Goal: Information Seeking & Learning: Learn about a topic

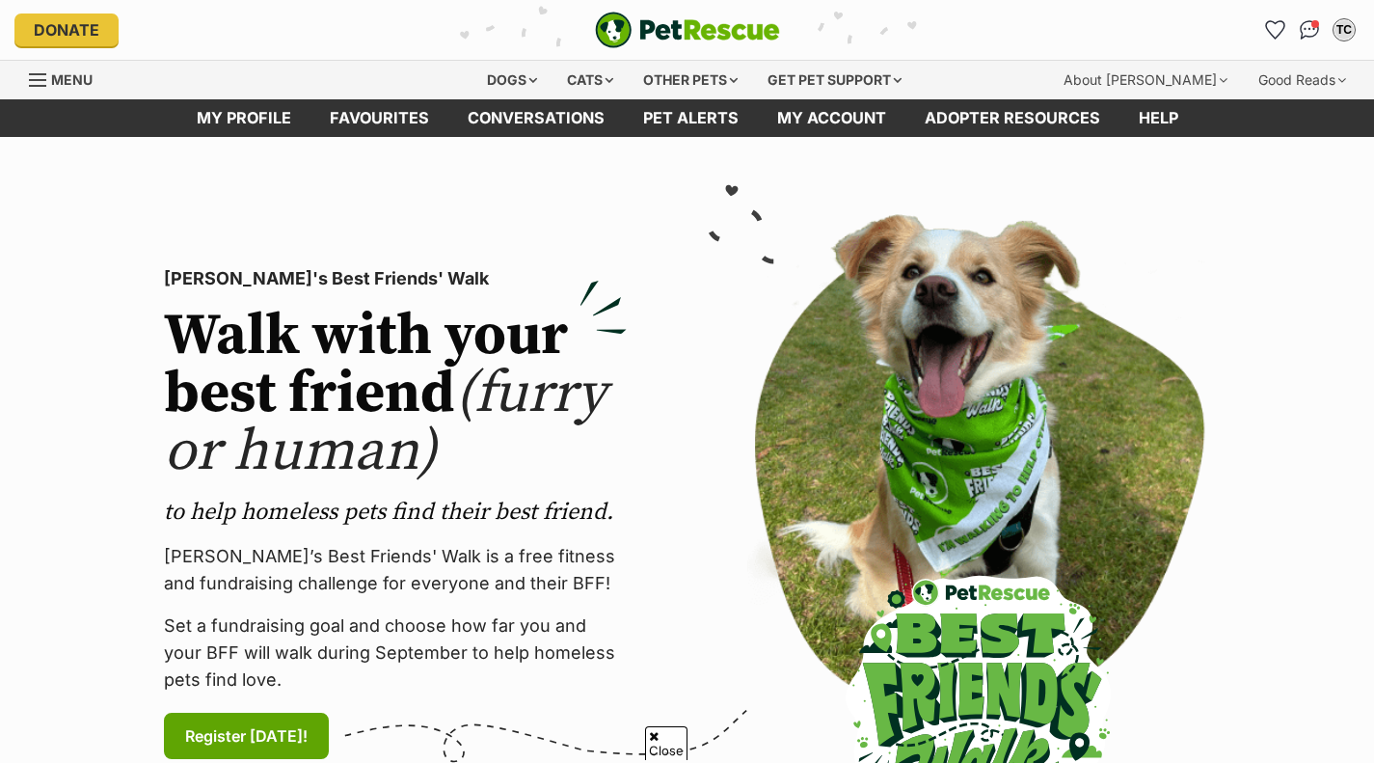
scroll to position [63, 0]
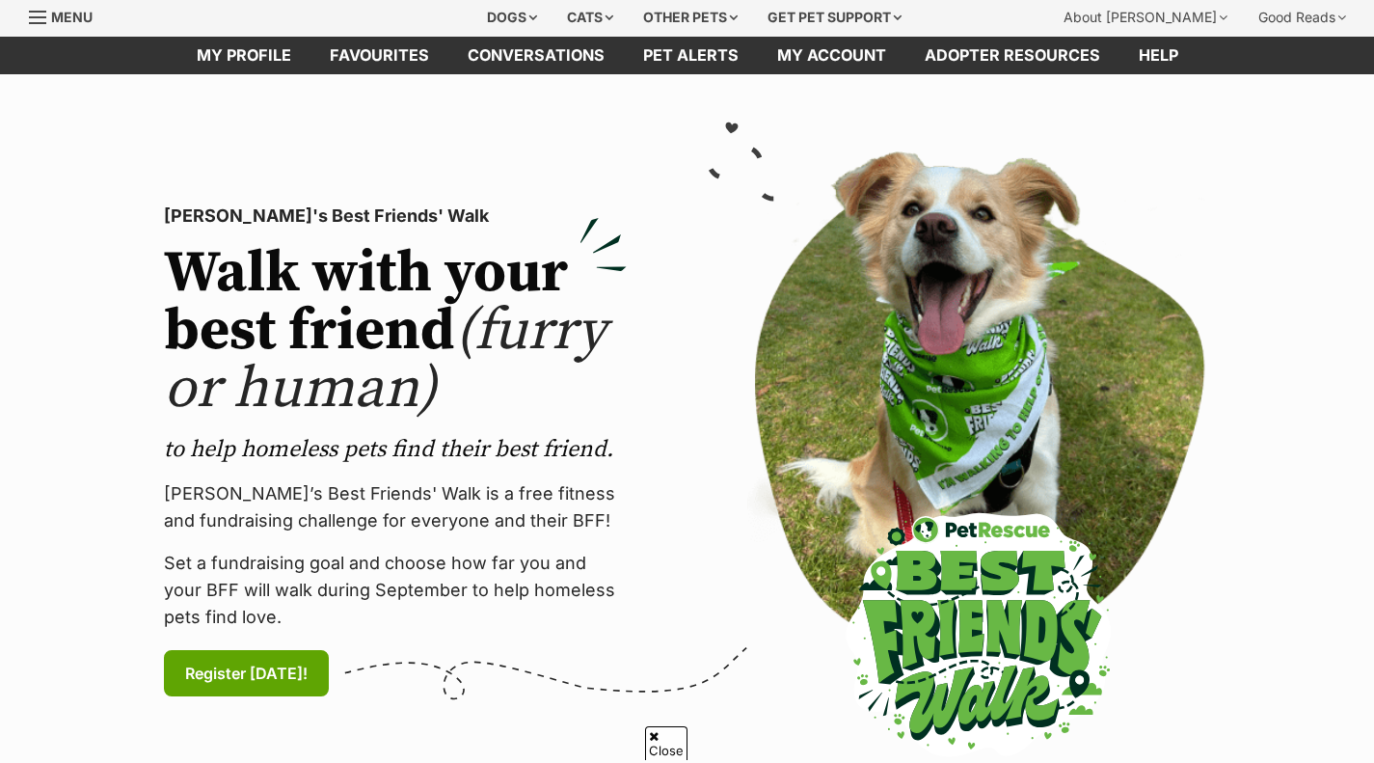
click at [520, 4] on div "Dogs" at bounding box center [511, 17] width 77 height 39
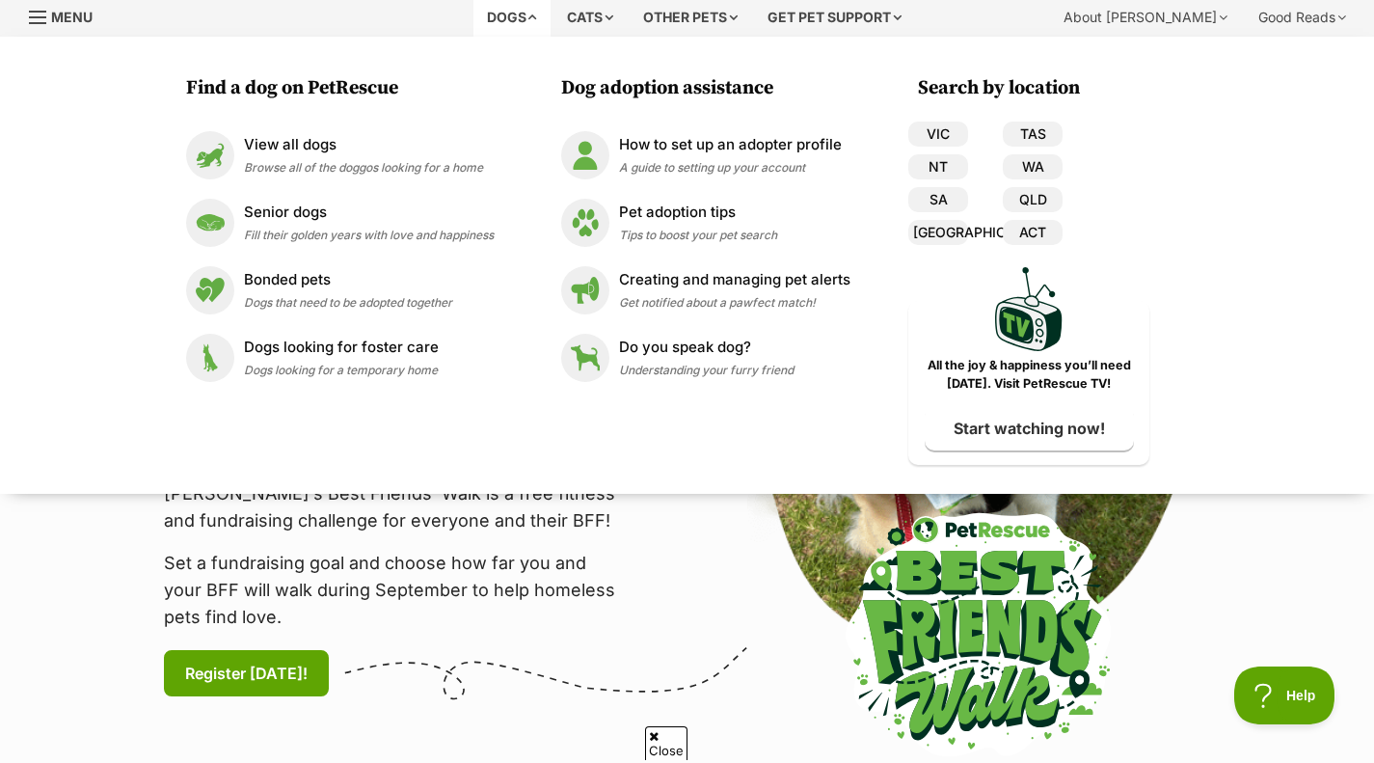
click at [287, 145] on p "View all dogs" at bounding box center [363, 145] width 239 height 22
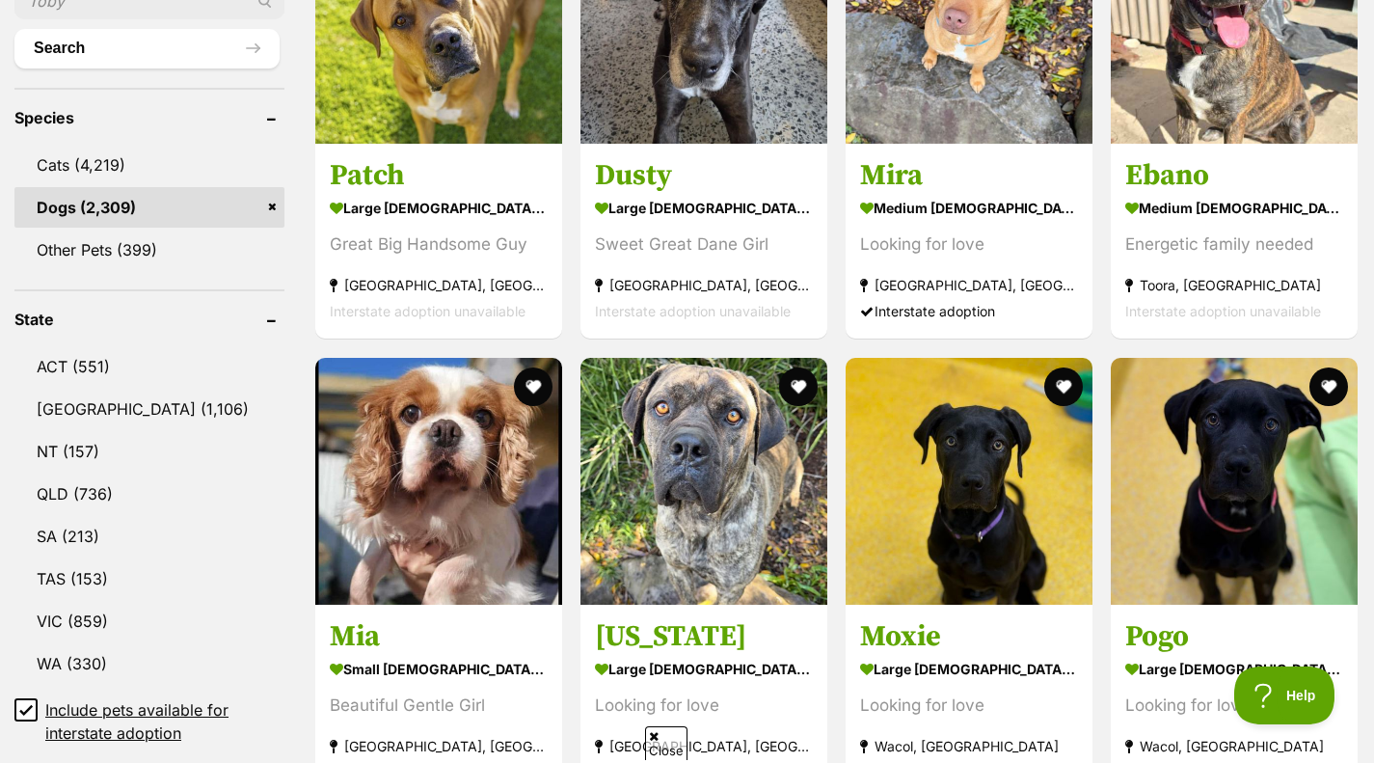
scroll to position [737, 0]
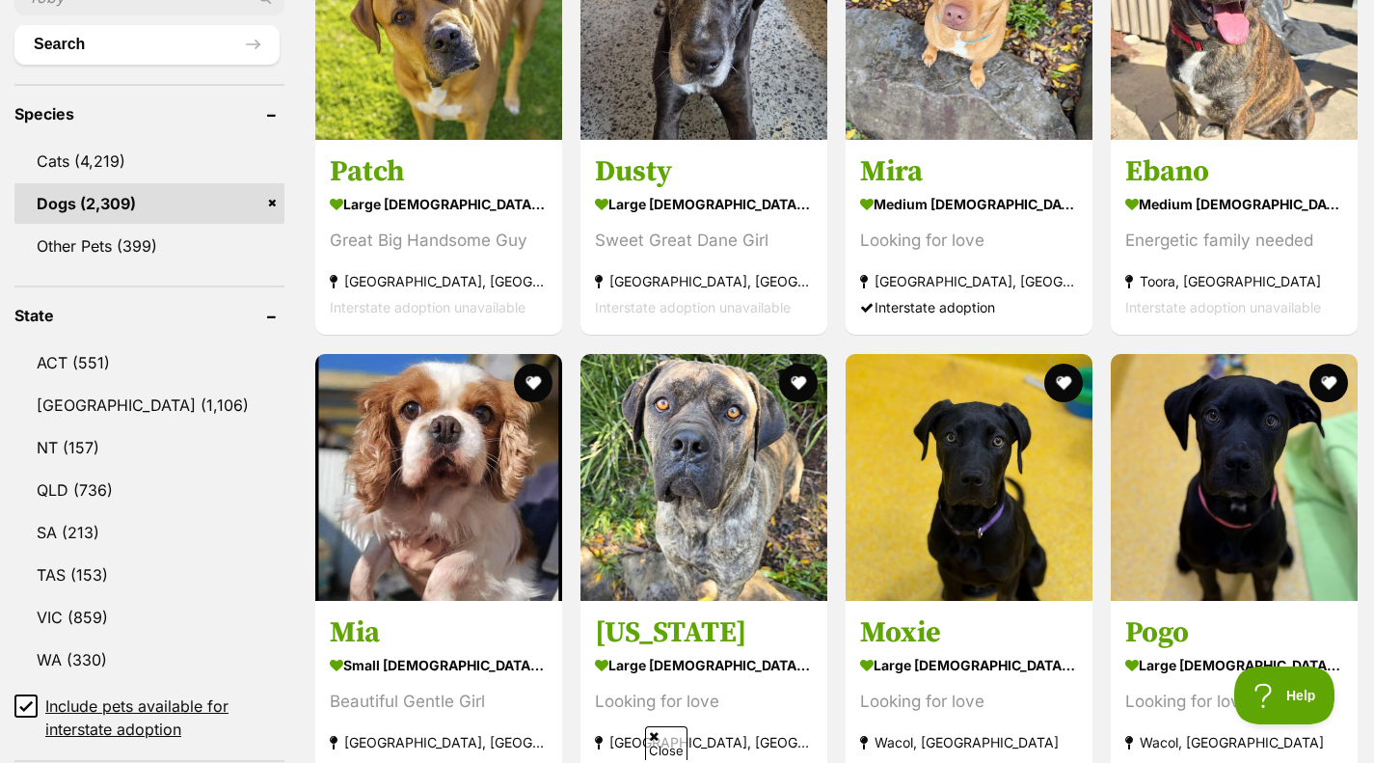
click at [150, 610] on link "VIC (859)" at bounding box center [149, 617] width 270 height 41
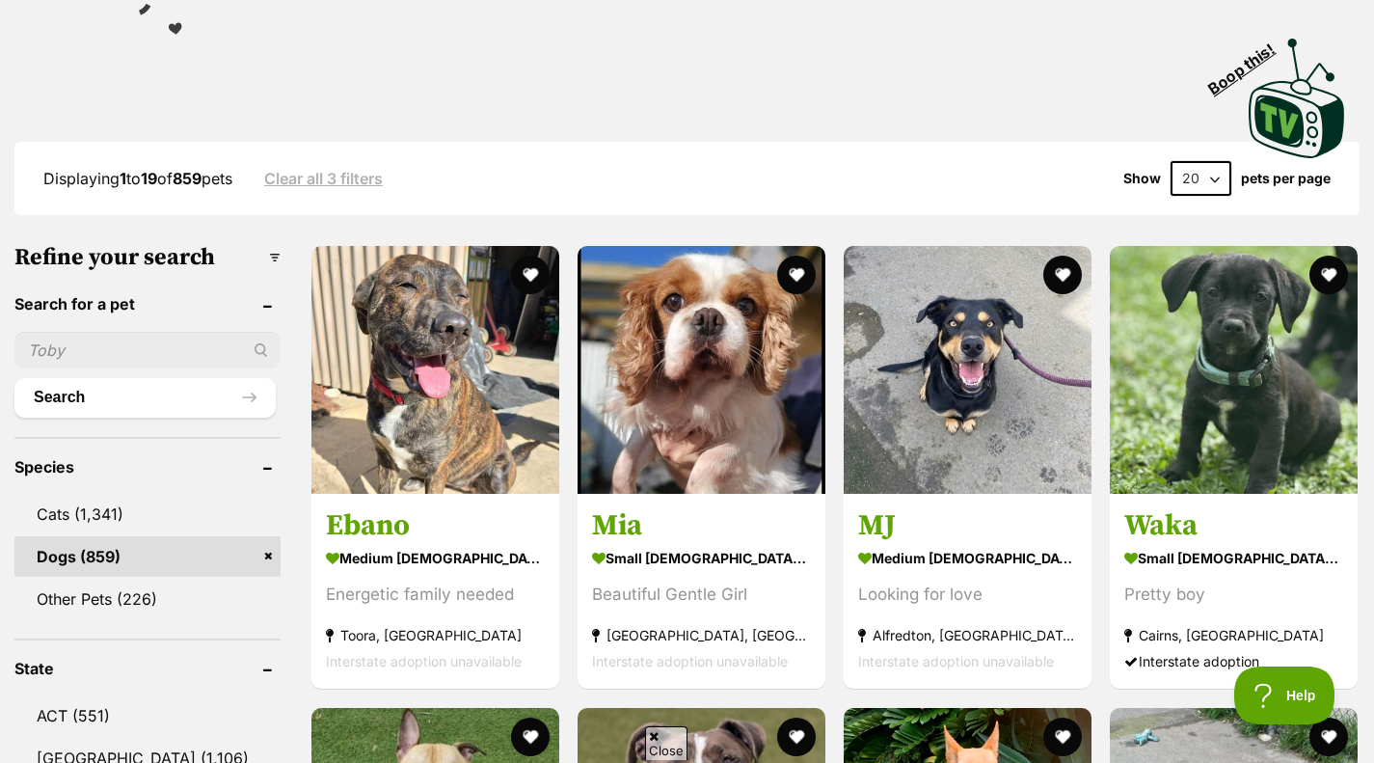
scroll to position [386, 0]
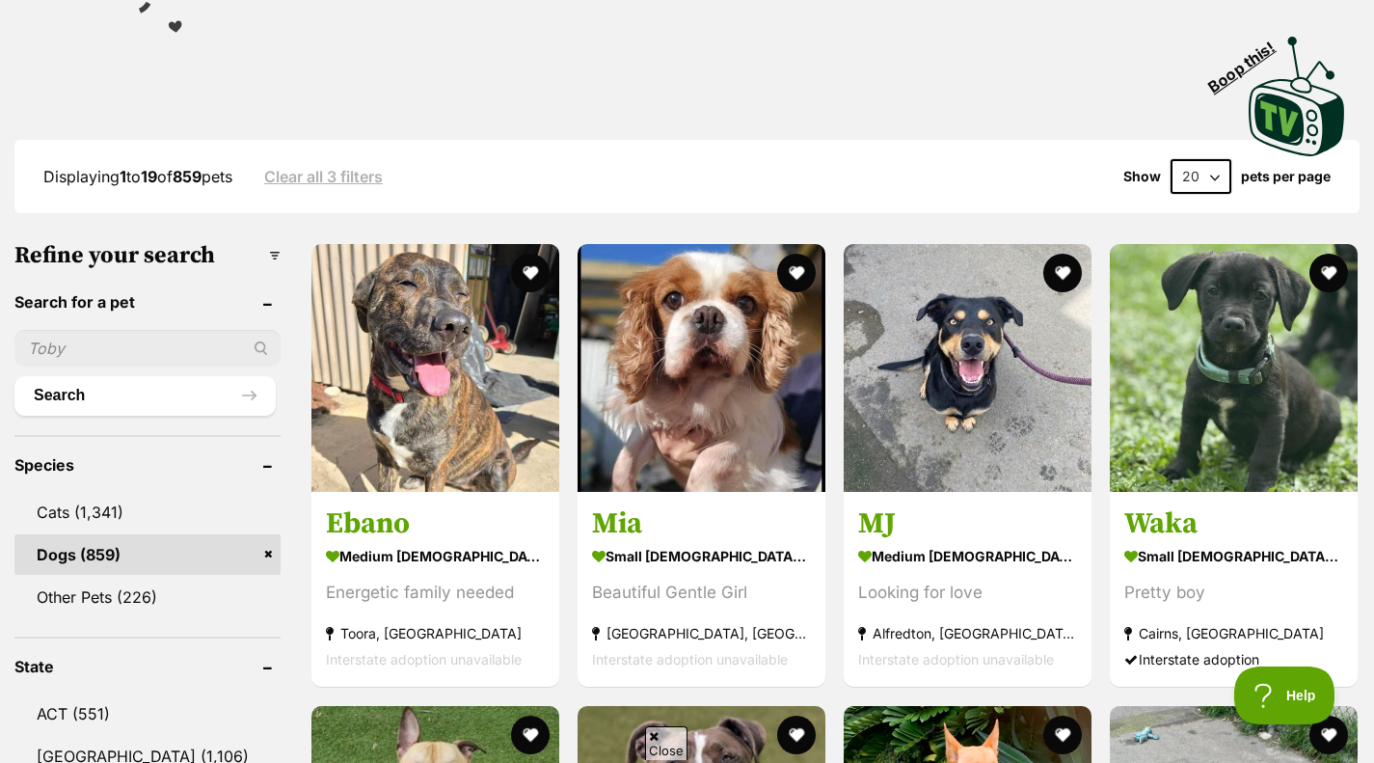
click at [708, 510] on h3 "Mia" at bounding box center [701, 524] width 219 height 37
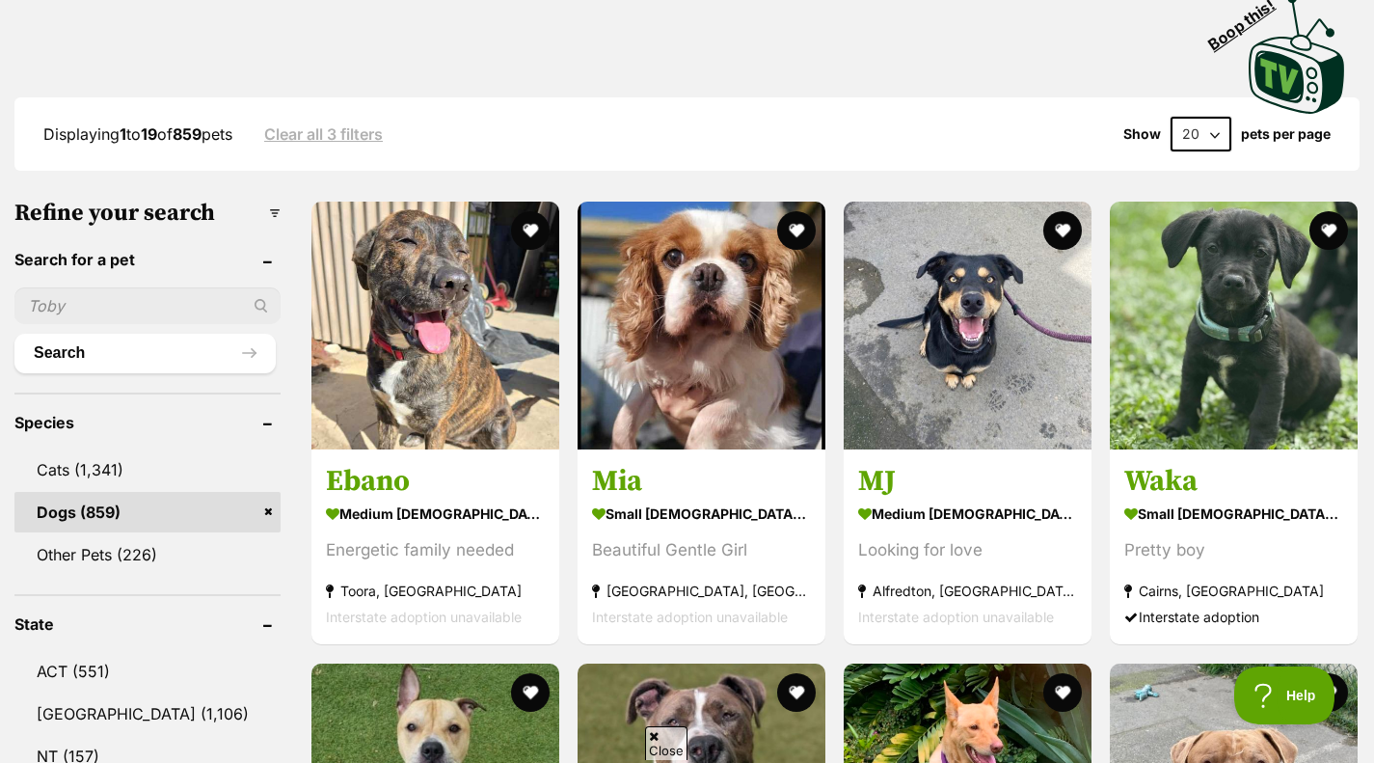
scroll to position [413, 0]
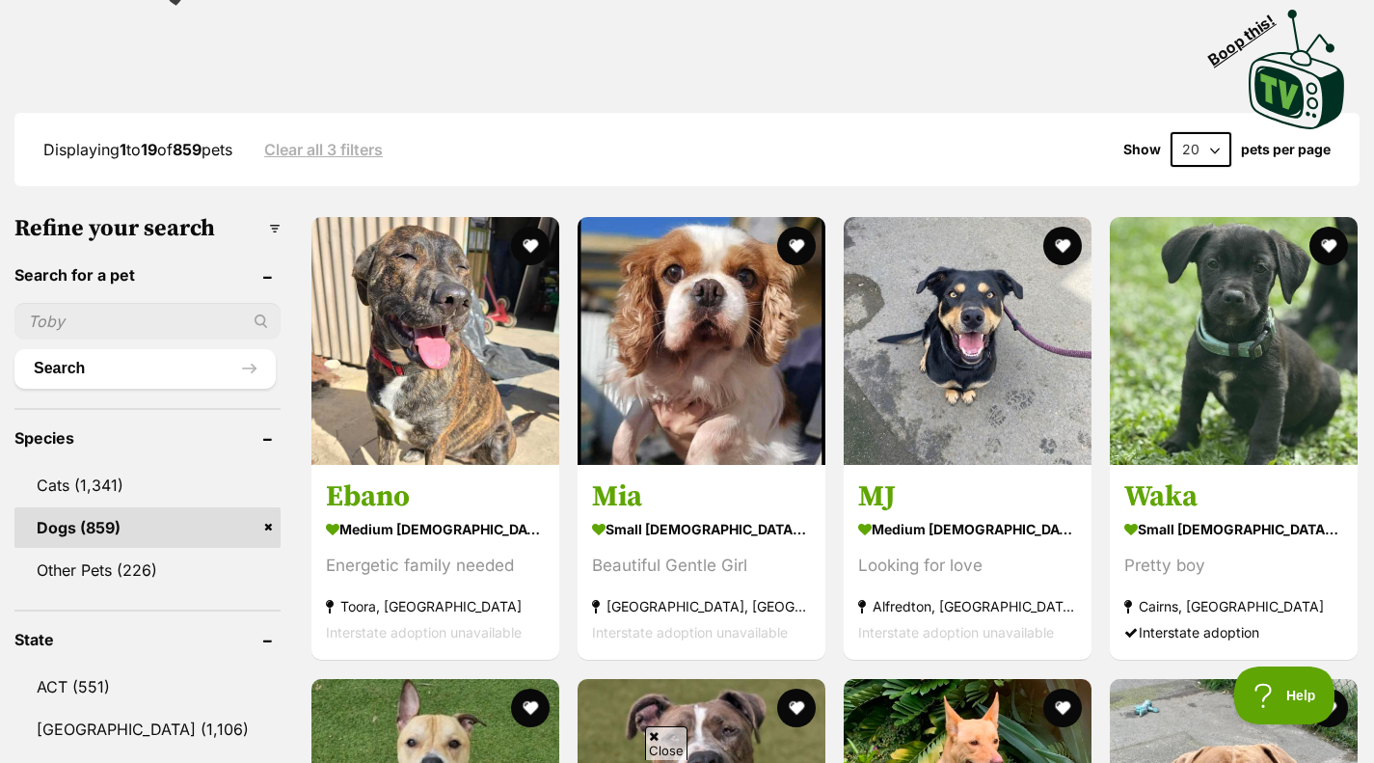
click at [1213, 159] on select "20 40 60" at bounding box center [1201, 149] width 61 height 35
select select "60"
click at [1171, 132] on select "20 40 60" at bounding box center [1201, 149] width 61 height 35
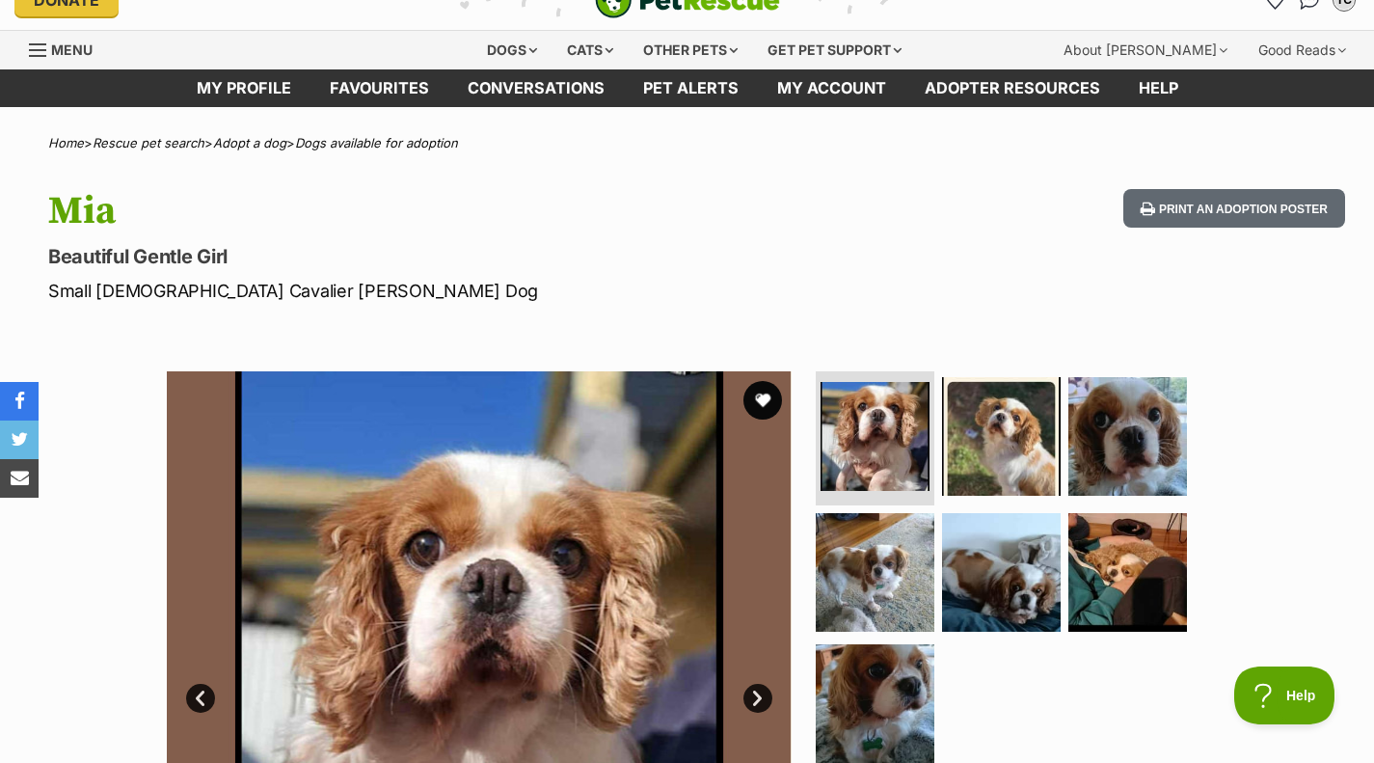
scroll to position [25, 0]
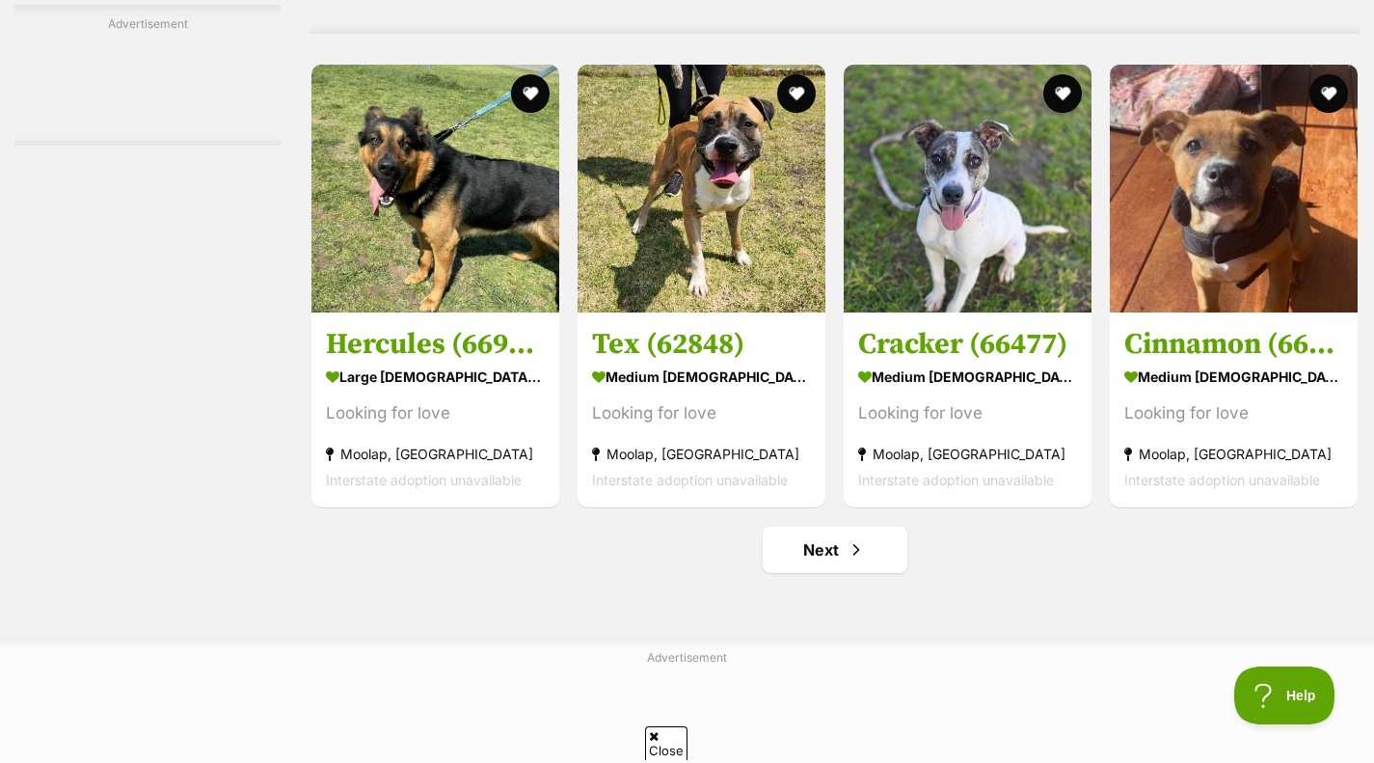
scroll to position [8932, 0]
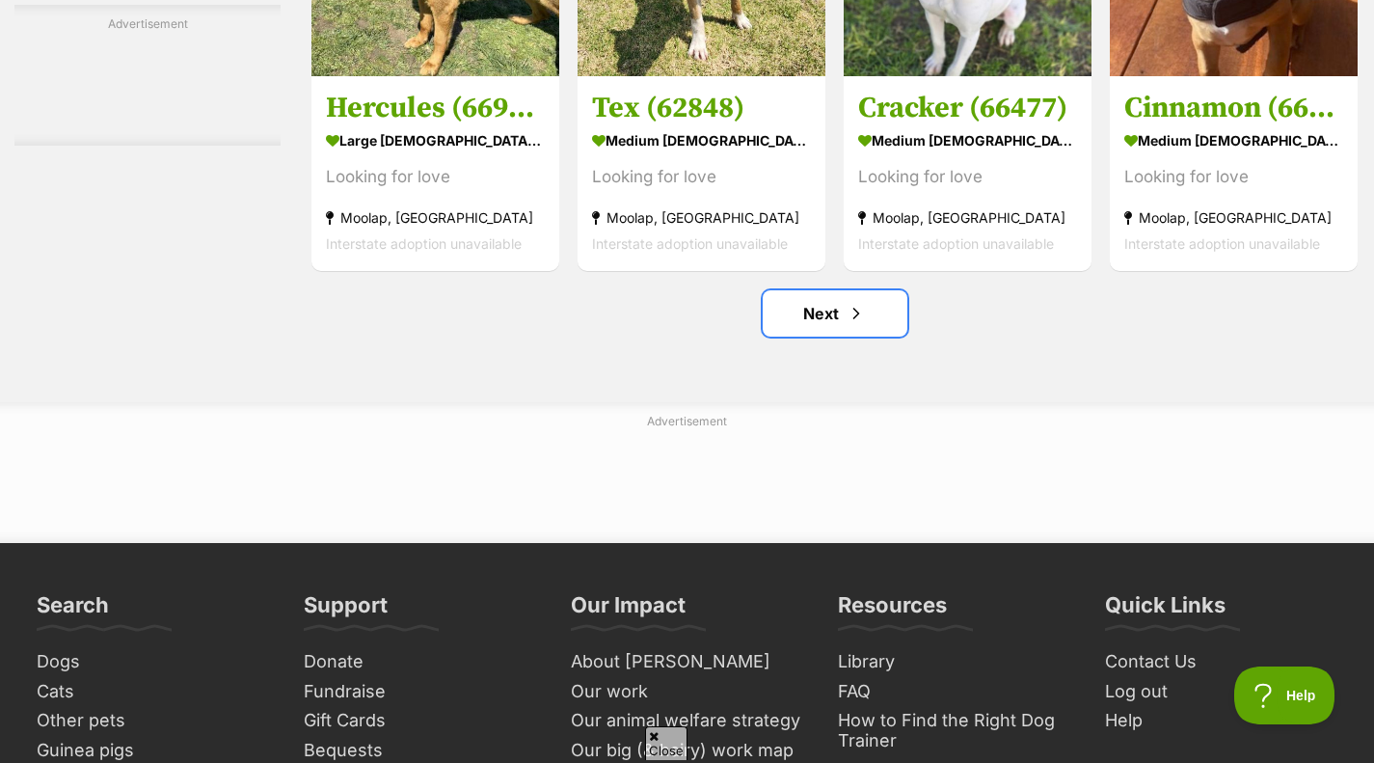
click at [803, 317] on link "Next" at bounding box center [835, 313] width 145 height 46
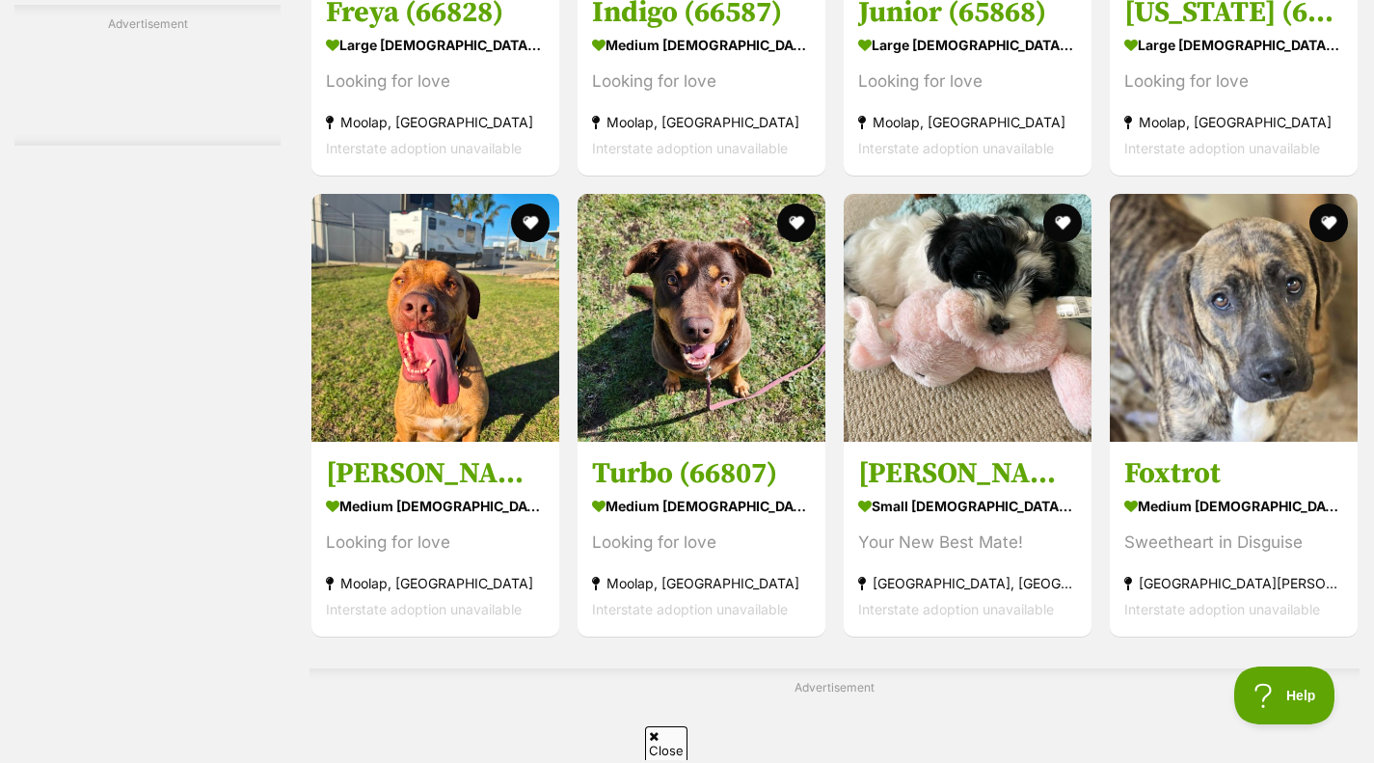
scroll to position [4421, 0]
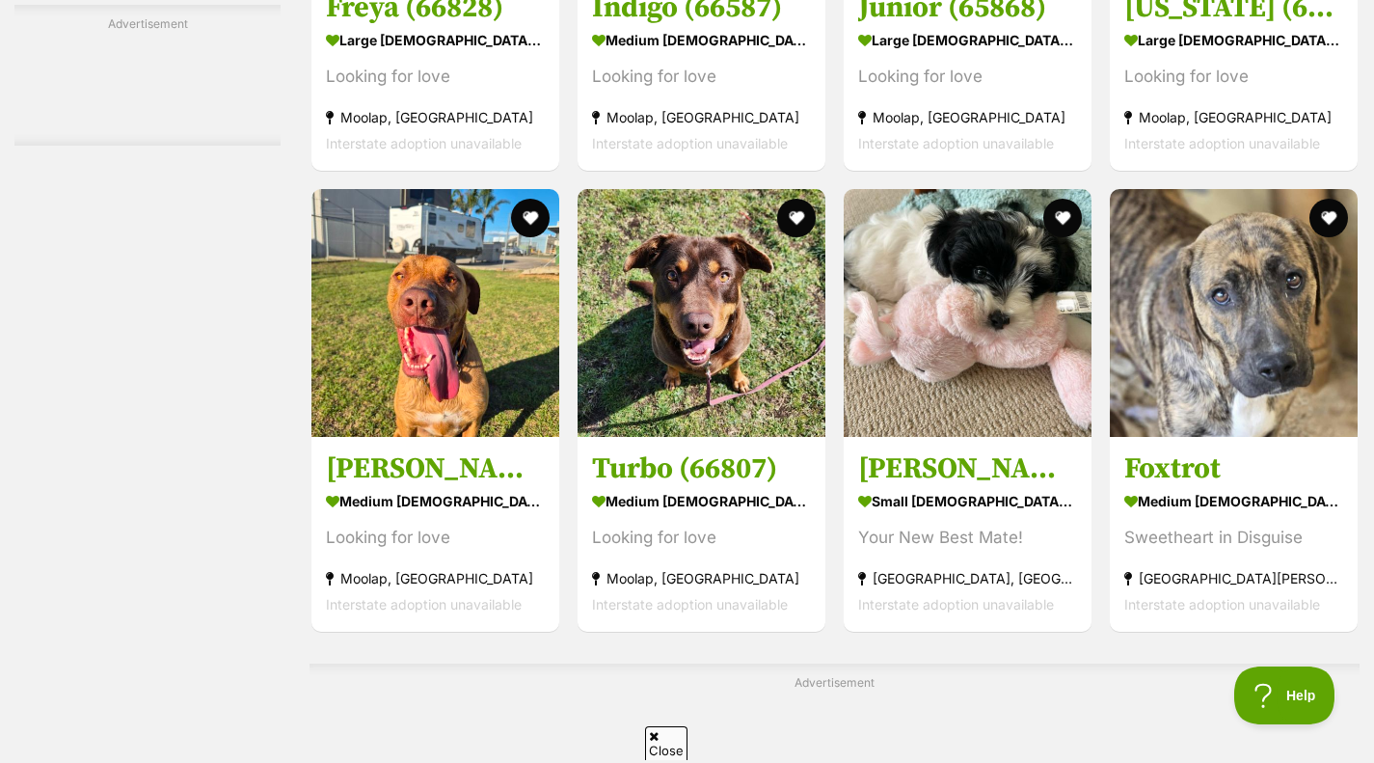
click at [960, 338] on img at bounding box center [968, 313] width 248 height 248
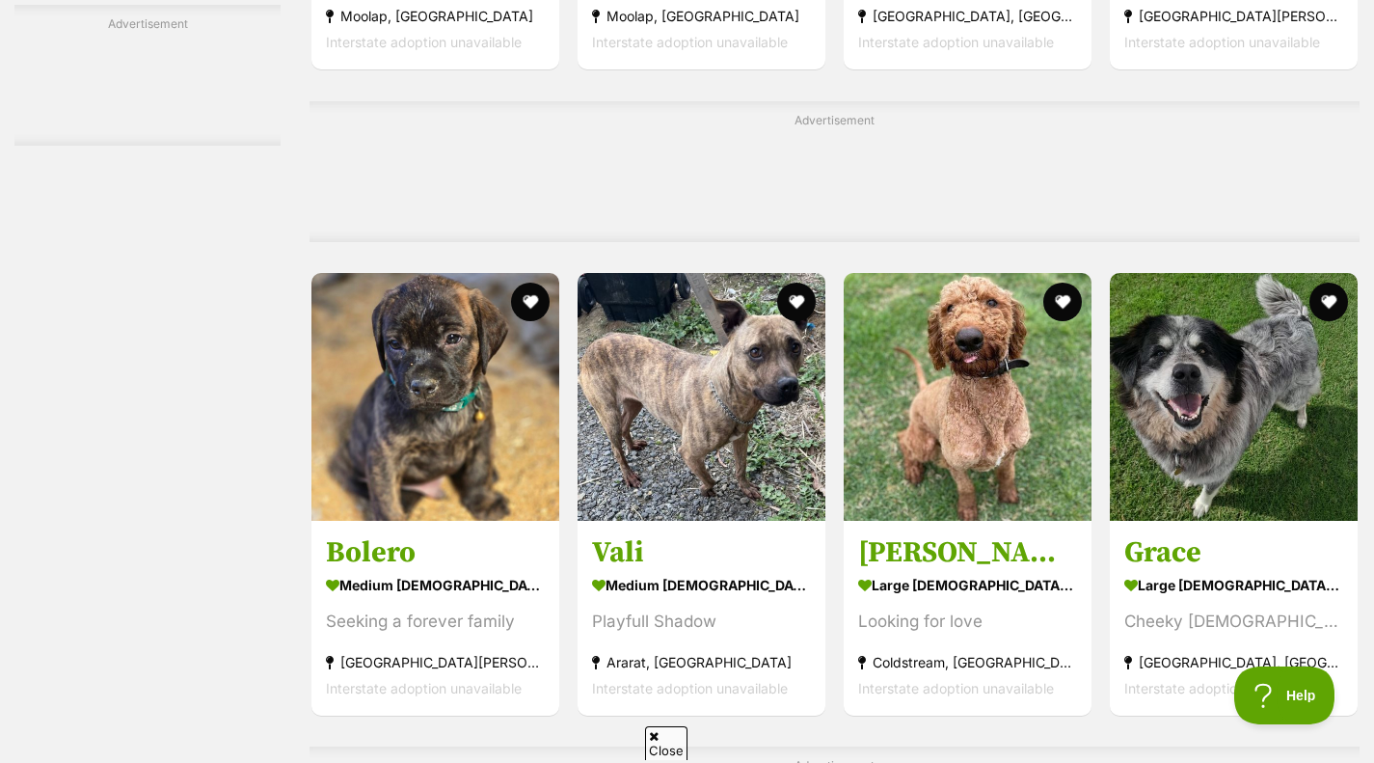
scroll to position [4984, 0]
click at [971, 420] on img at bounding box center [968, 396] width 248 height 248
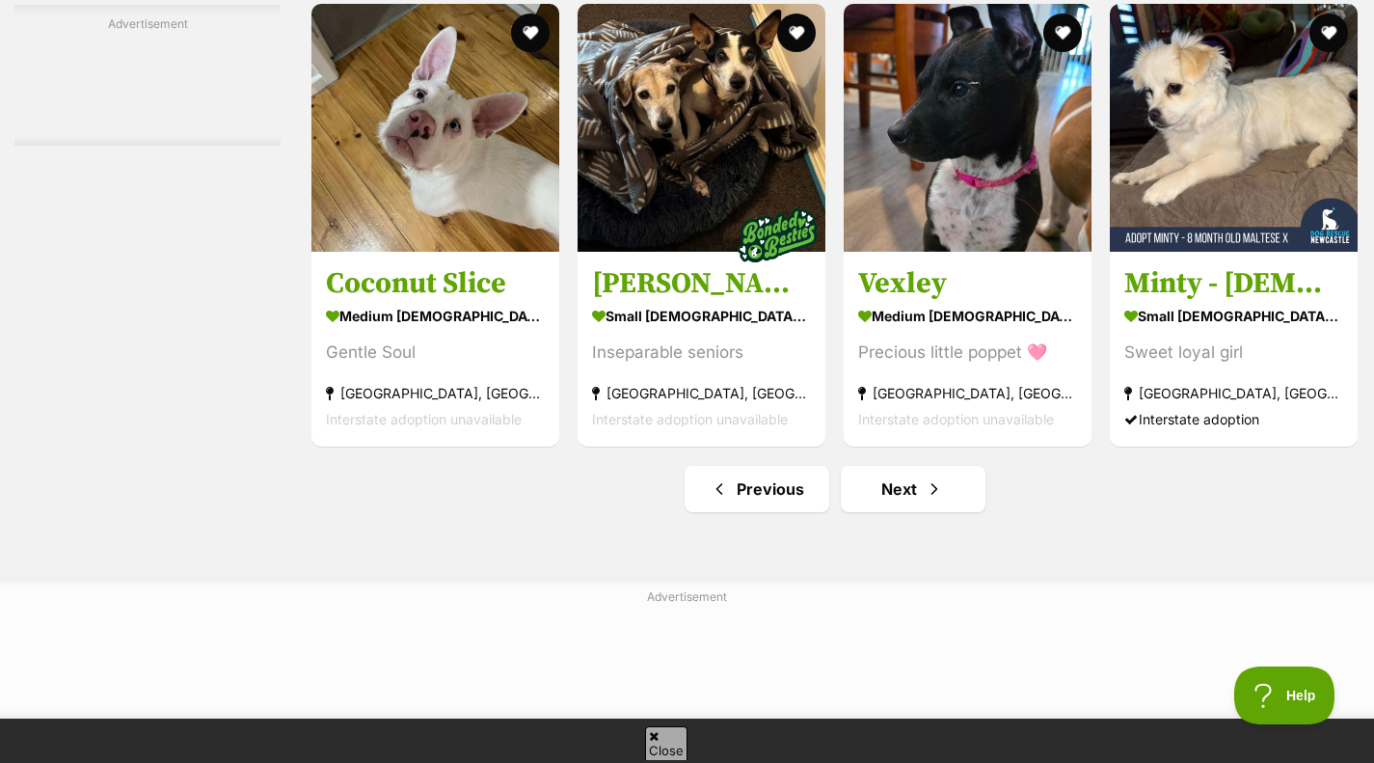
scroll to position [8759, 0]
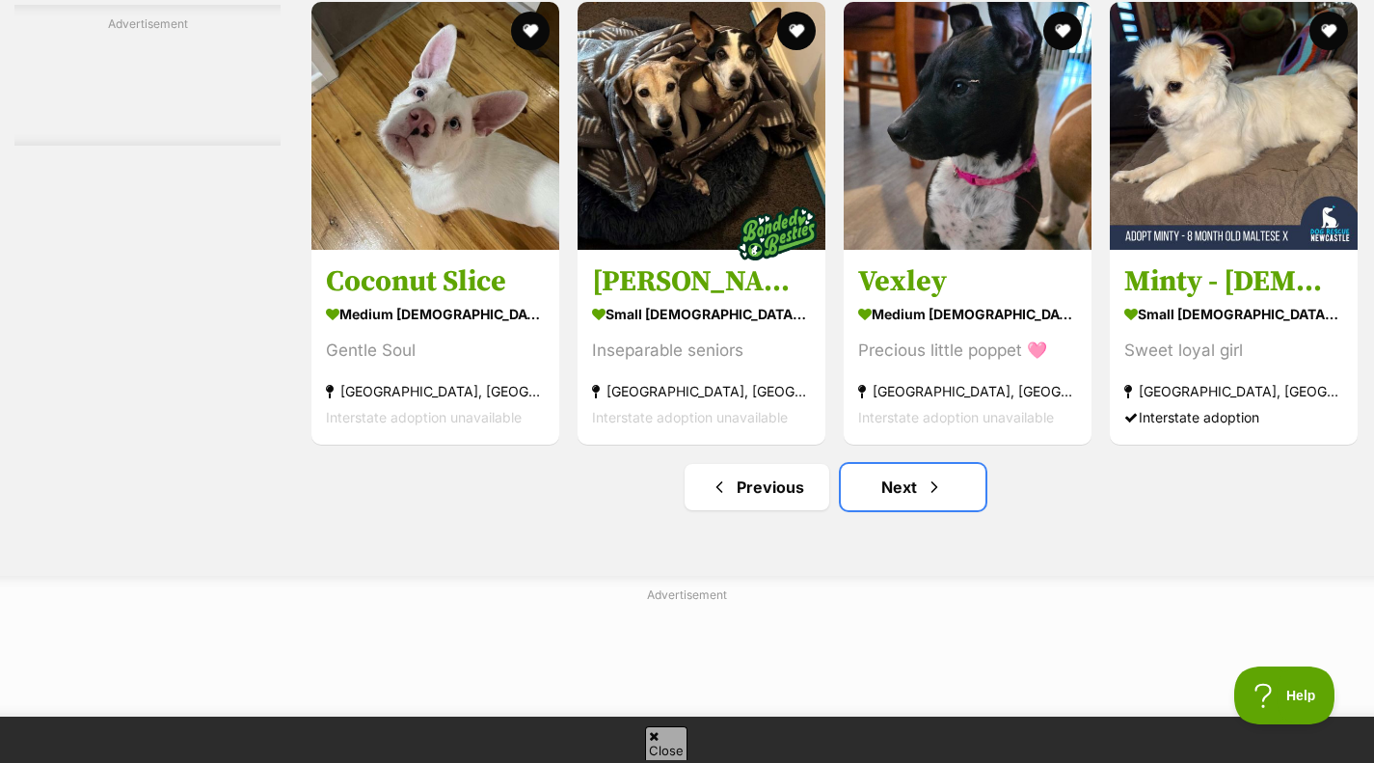
click at [969, 491] on link "Next" at bounding box center [913, 487] width 145 height 46
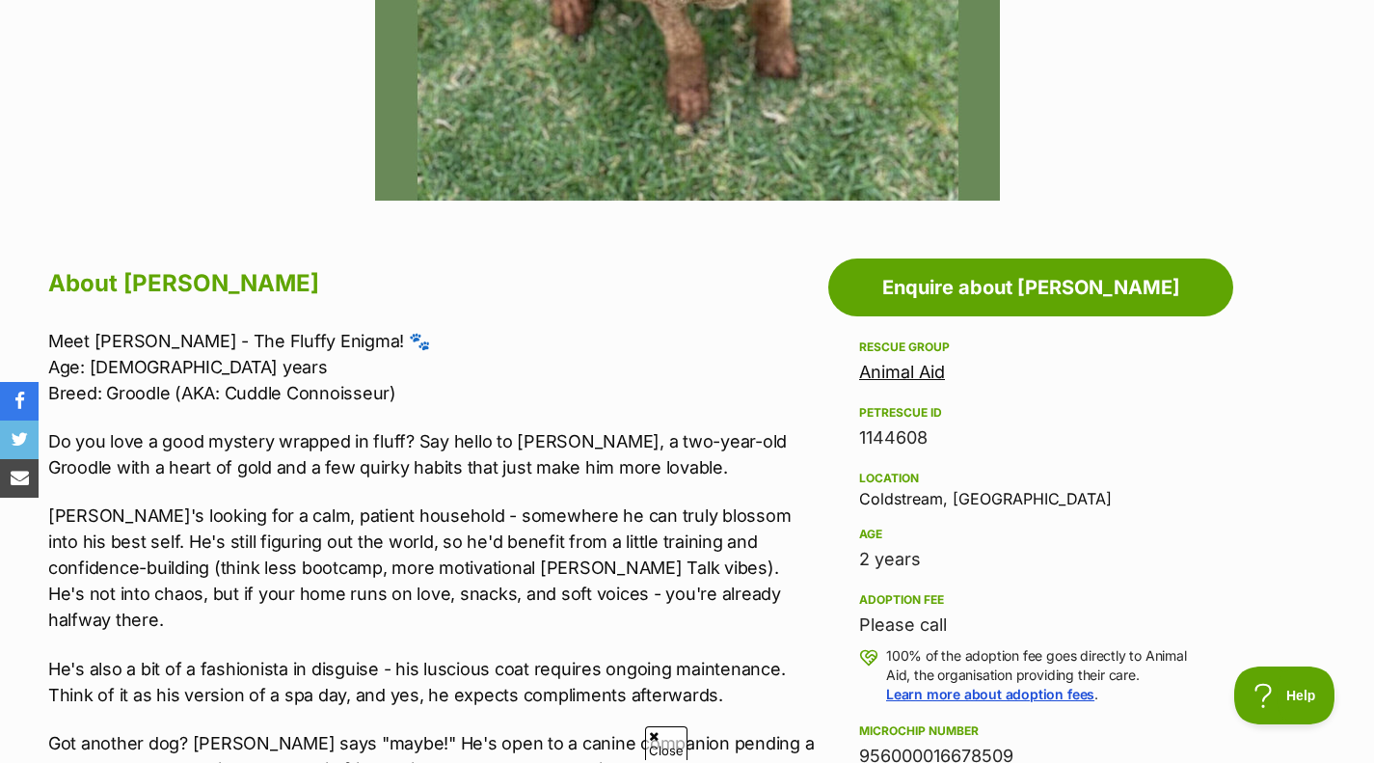
scroll to position [830, 0]
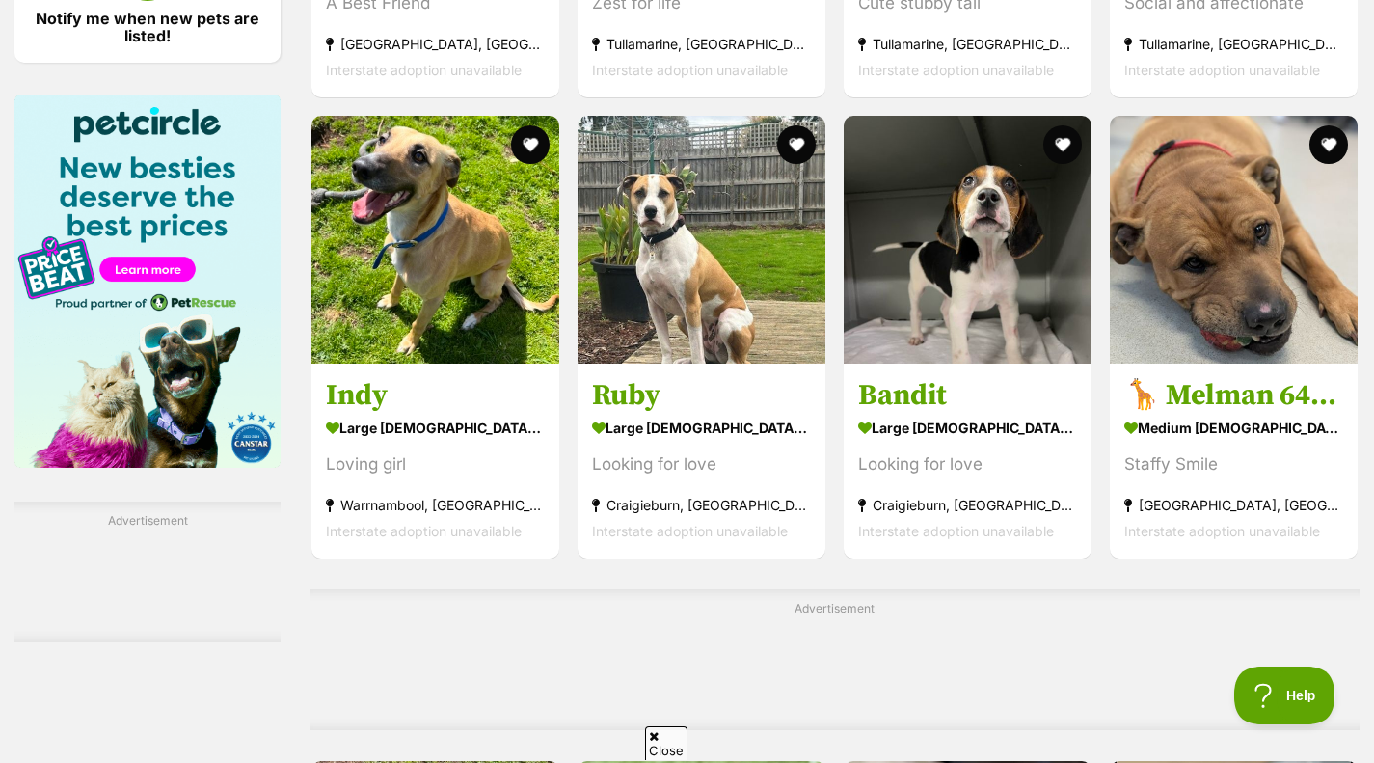
scroll to position [2880, 0]
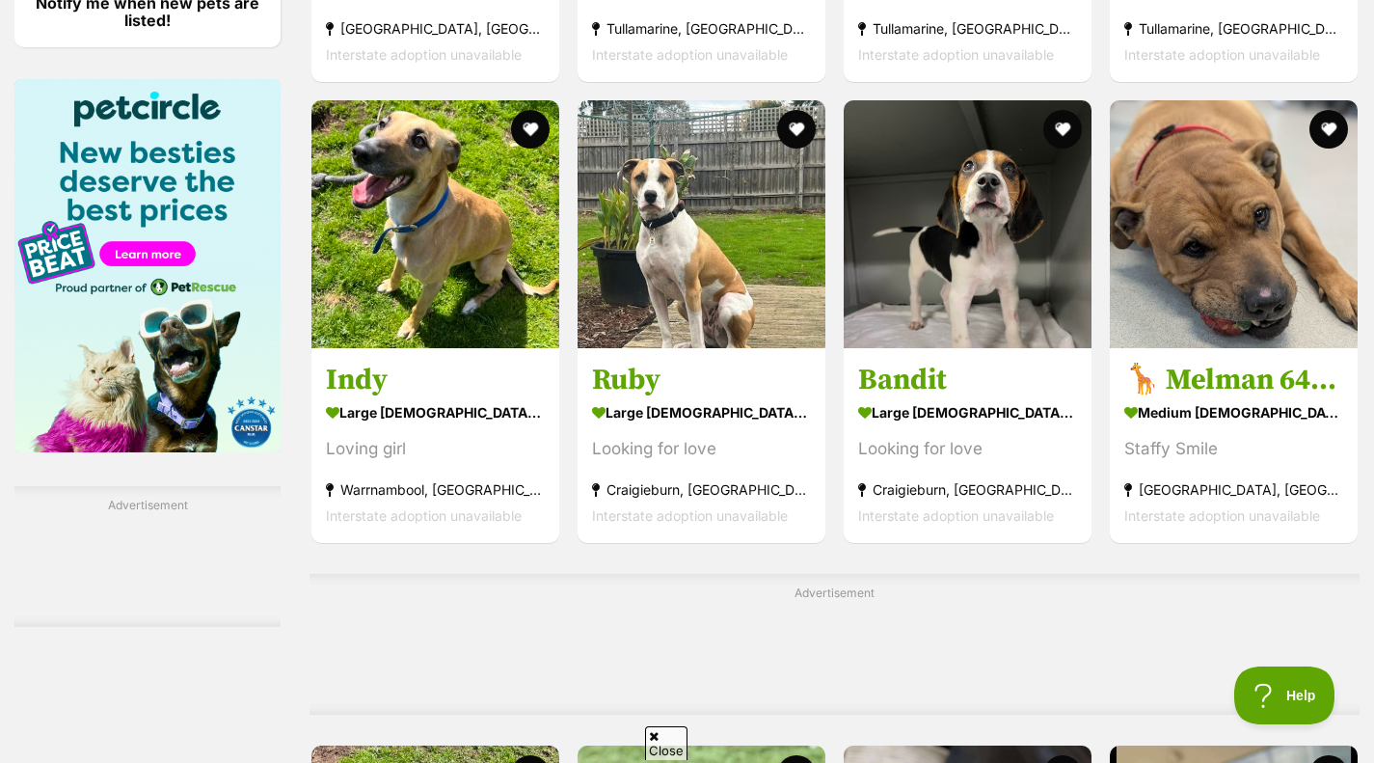
click at [982, 374] on h3 "Bandit" at bounding box center [967, 380] width 219 height 37
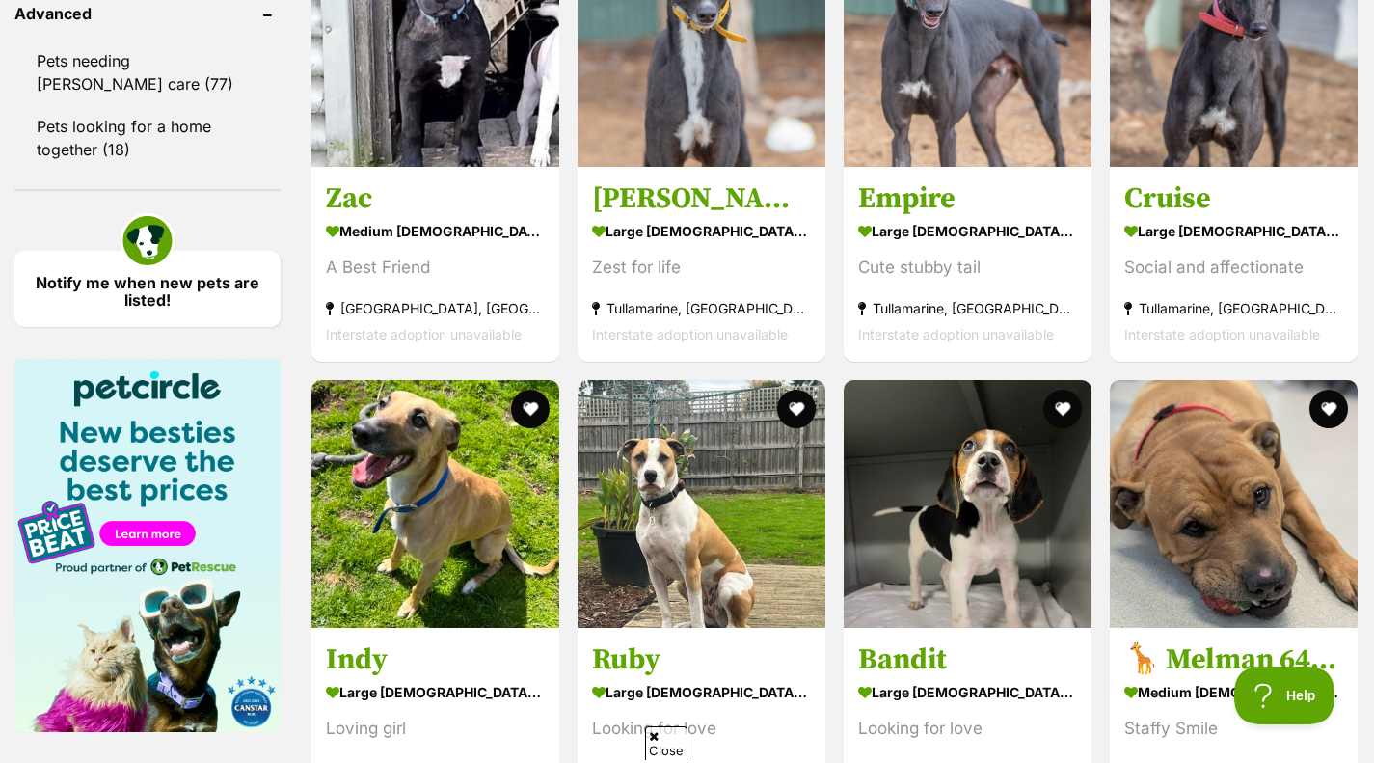
scroll to position [2600, 0]
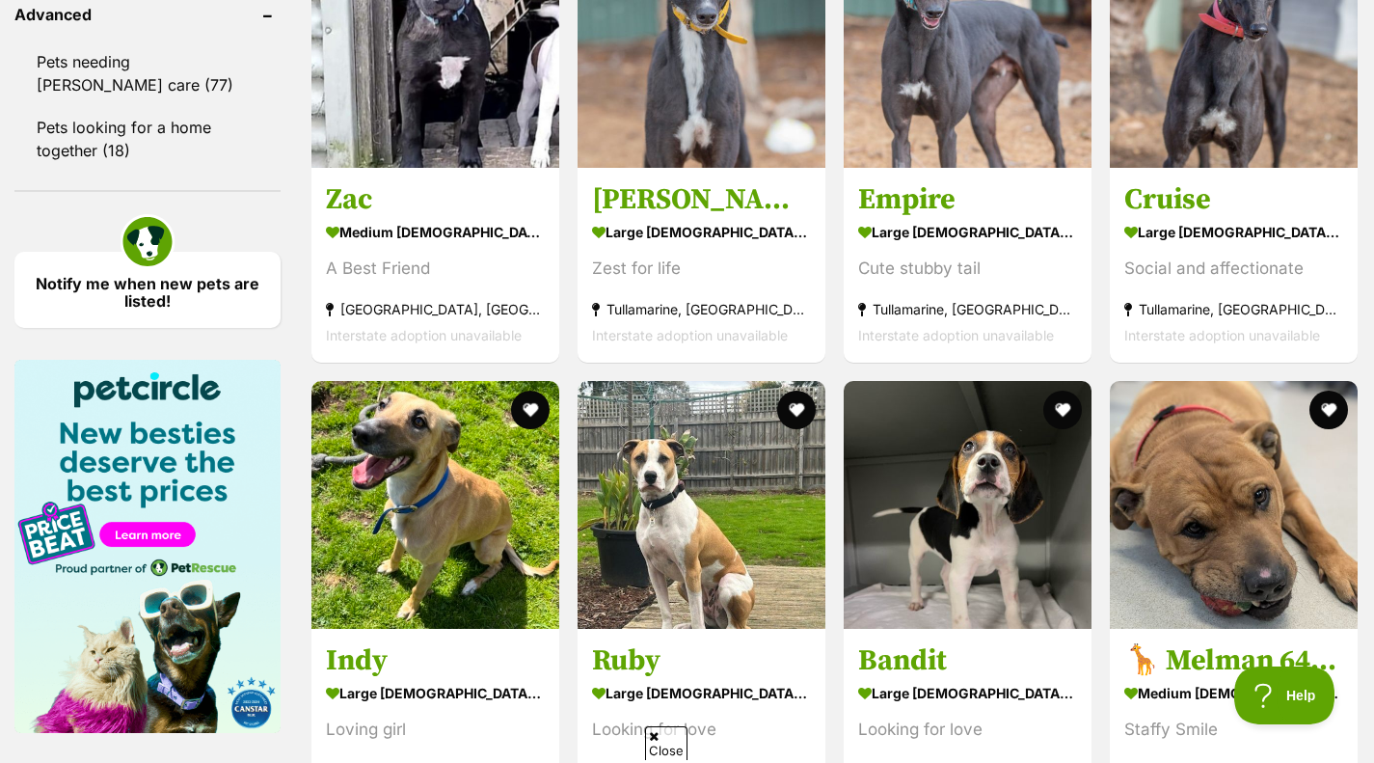
click at [1025, 543] on img at bounding box center [968, 505] width 248 height 248
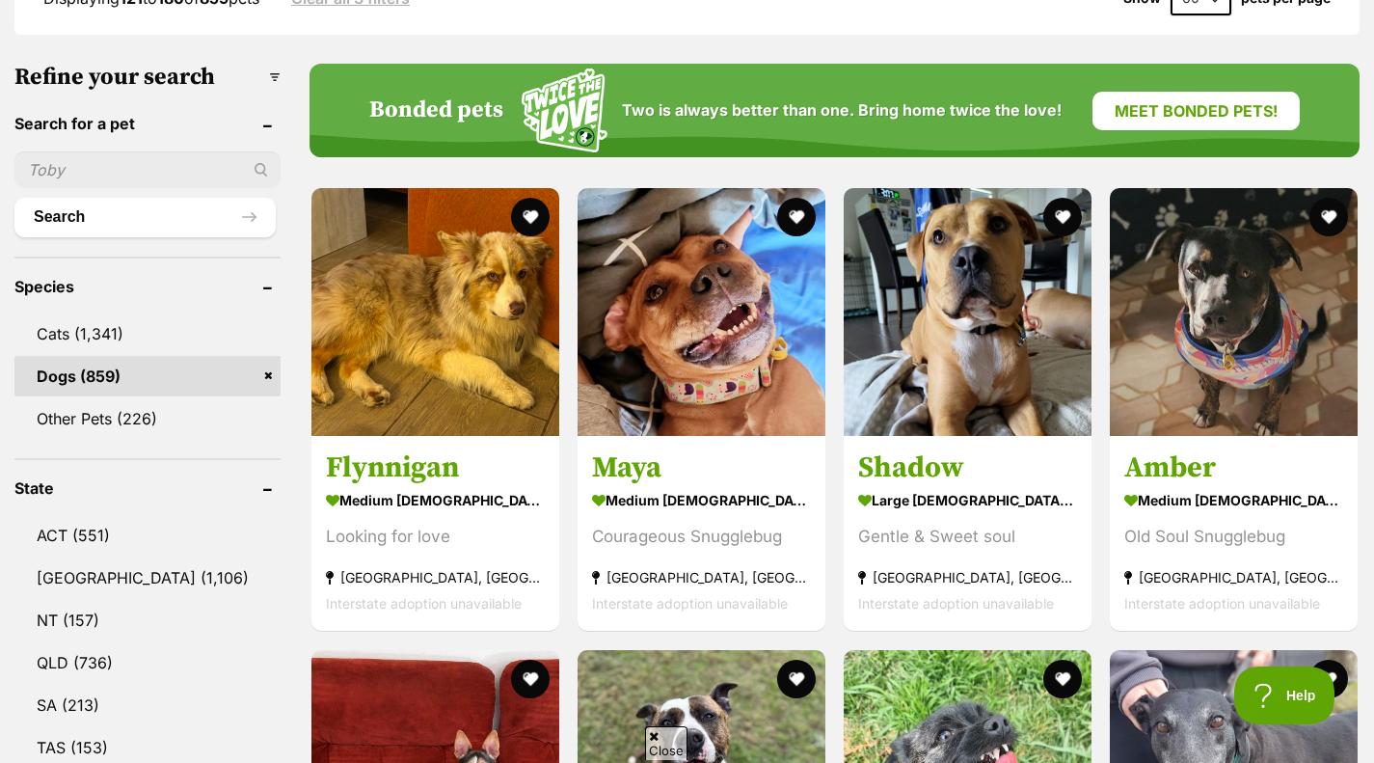
scroll to position [743, 0]
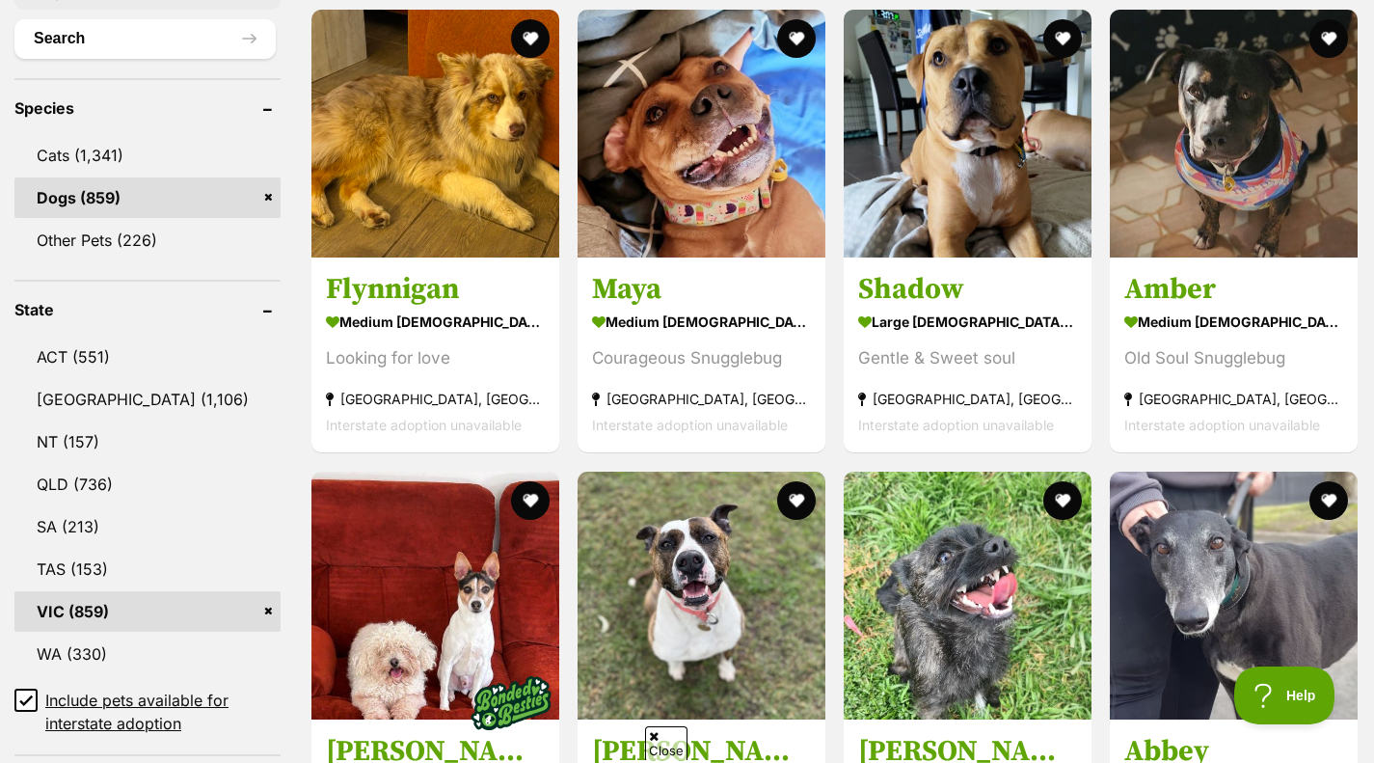
click at [81, 398] on link "NSW (1,106)" at bounding box center [147, 399] width 266 height 41
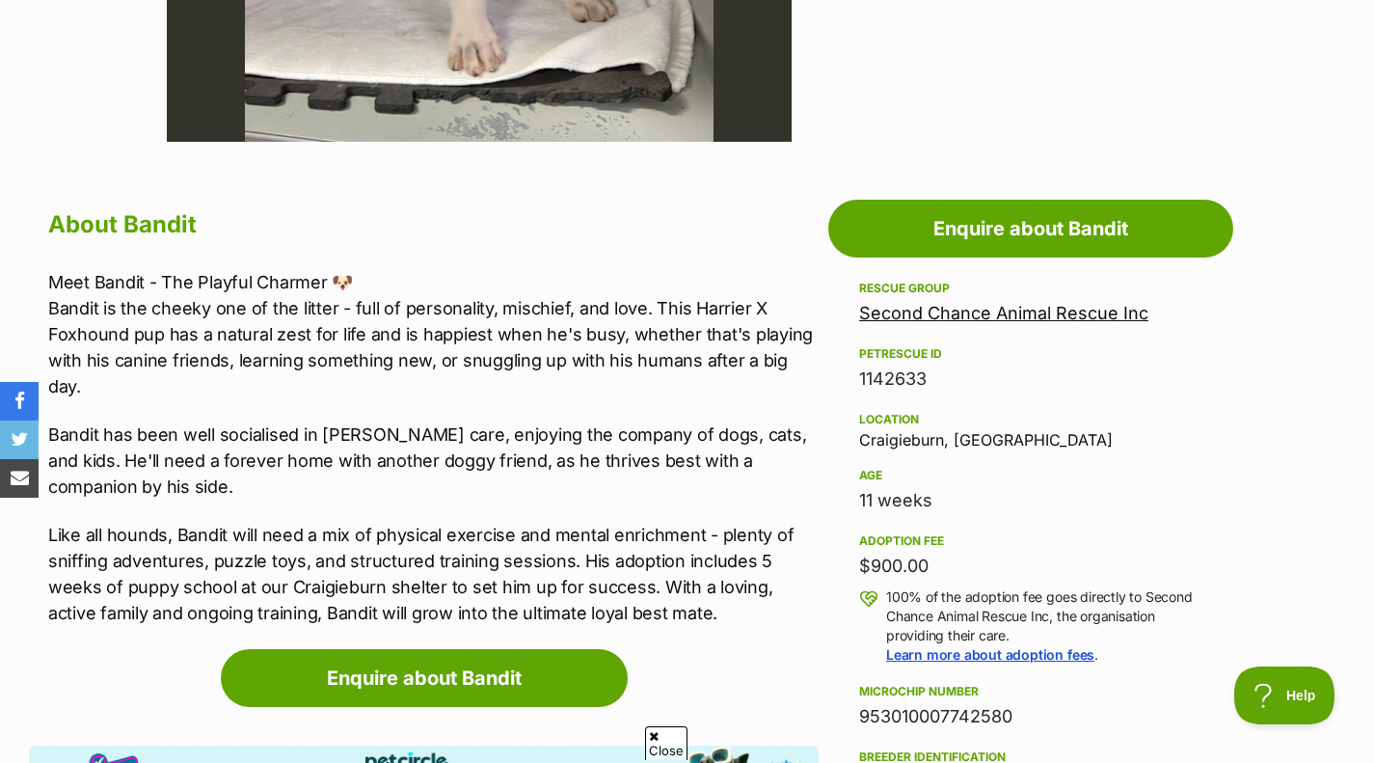
scroll to position [994, 0]
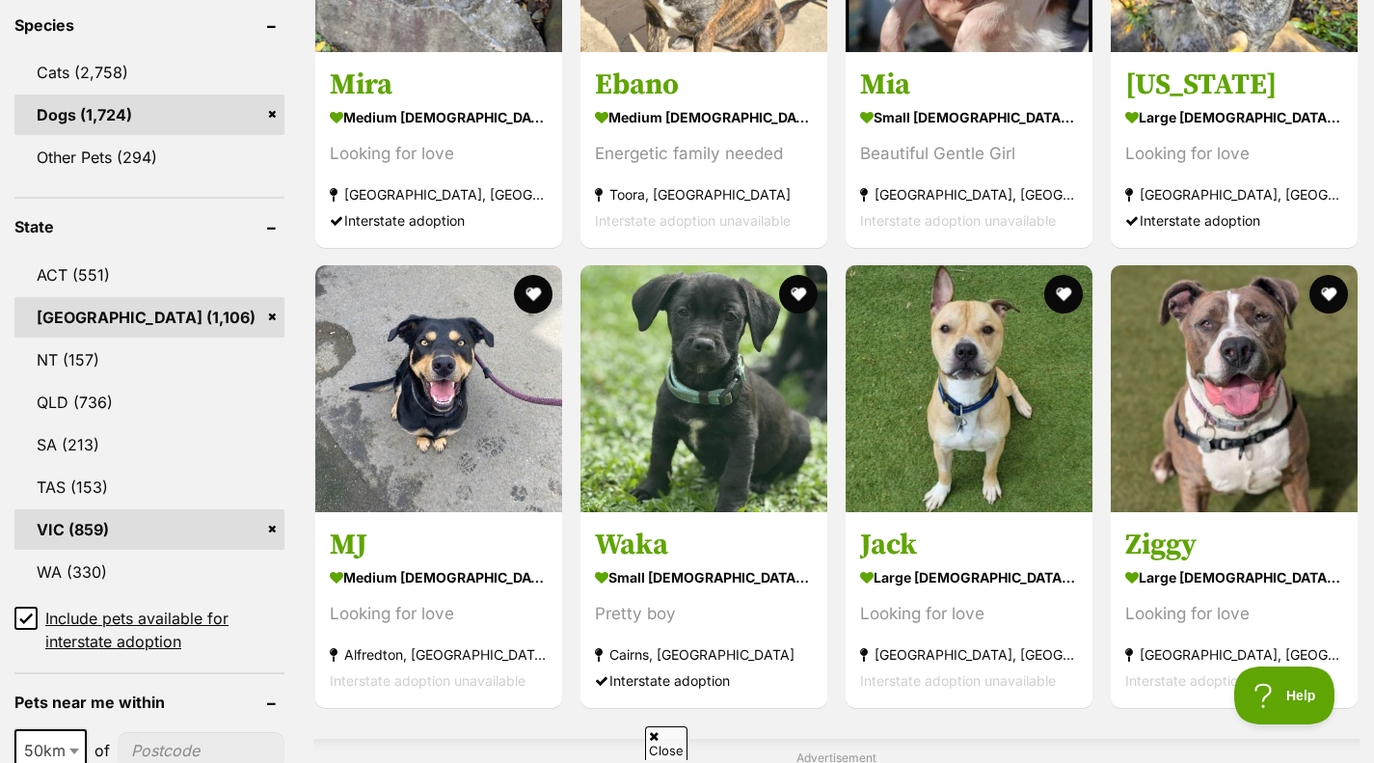
scroll to position [854, 0]
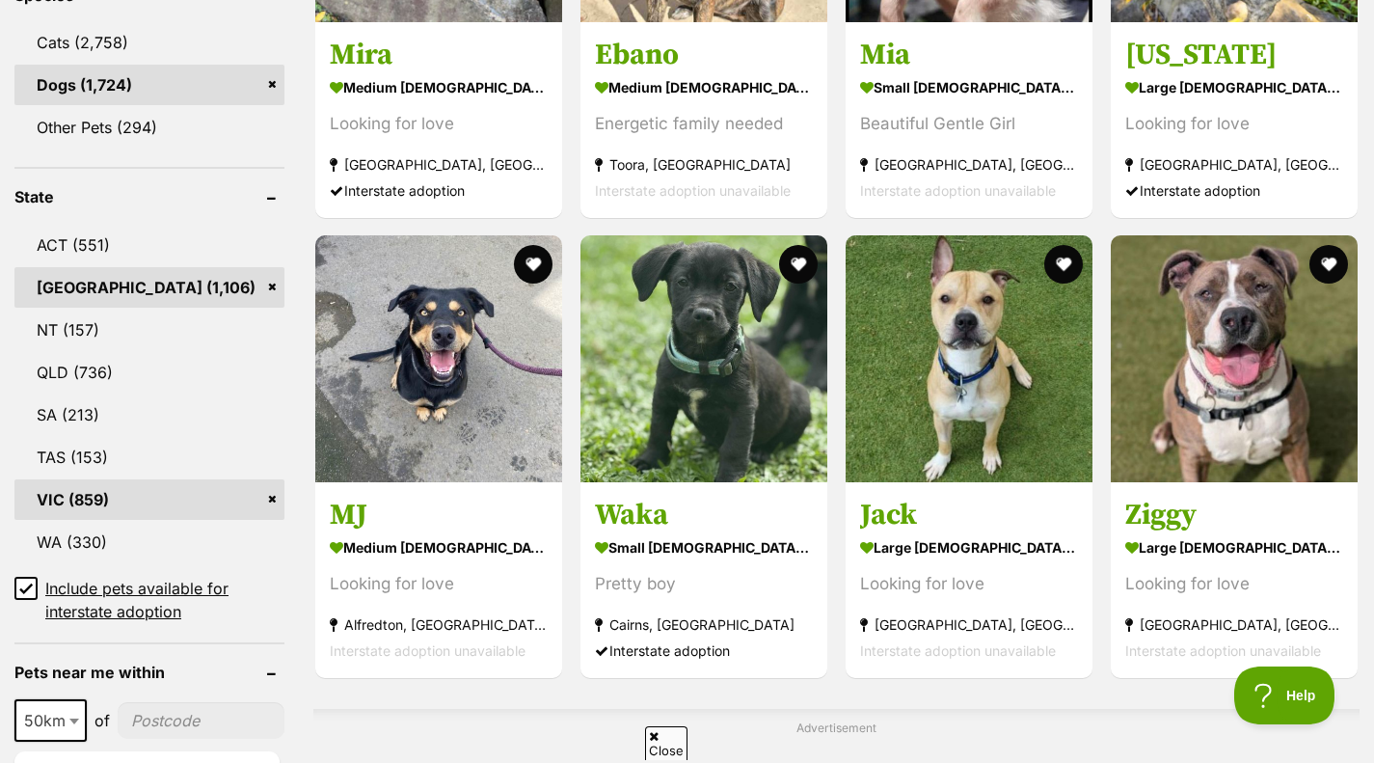
click at [270, 501] on link "VIC (859)" at bounding box center [149, 499] width 270 height 41
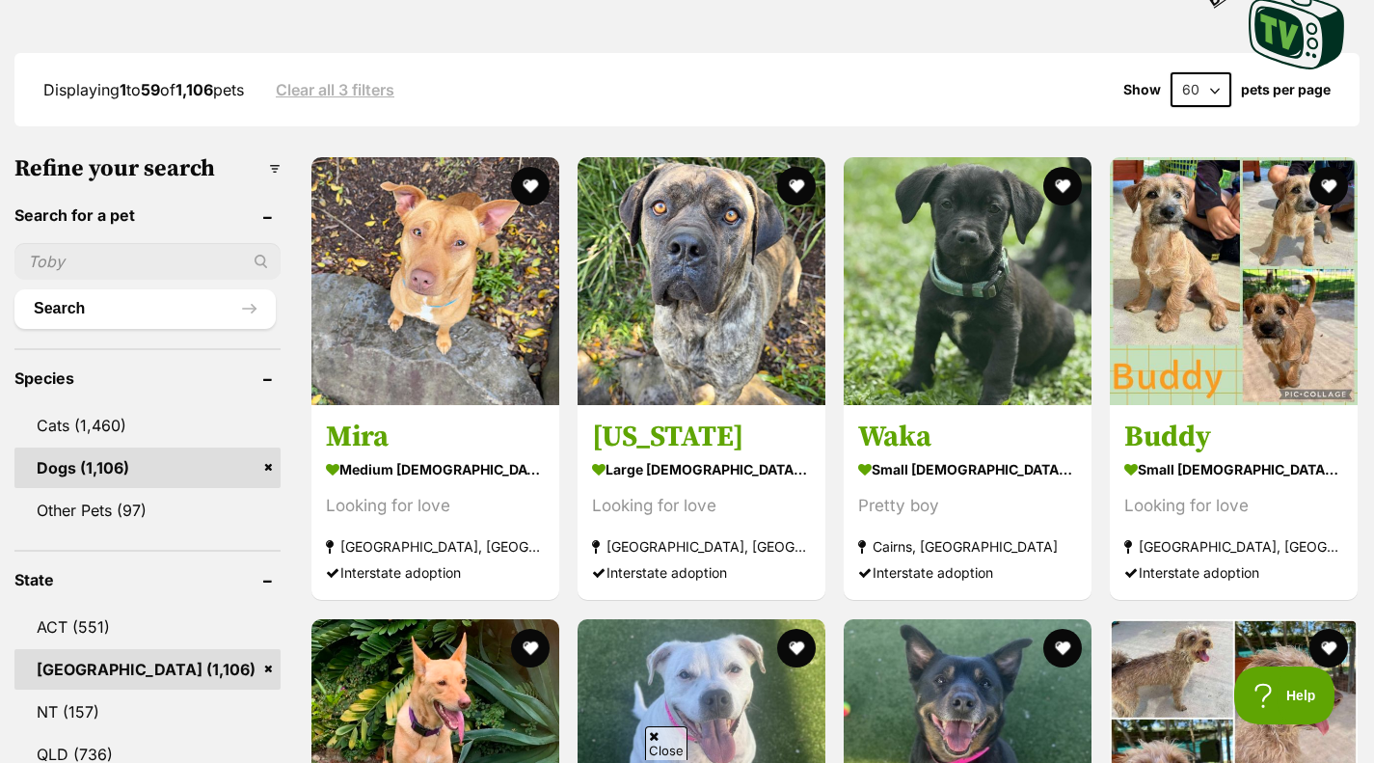
scroll to position [492, 0]
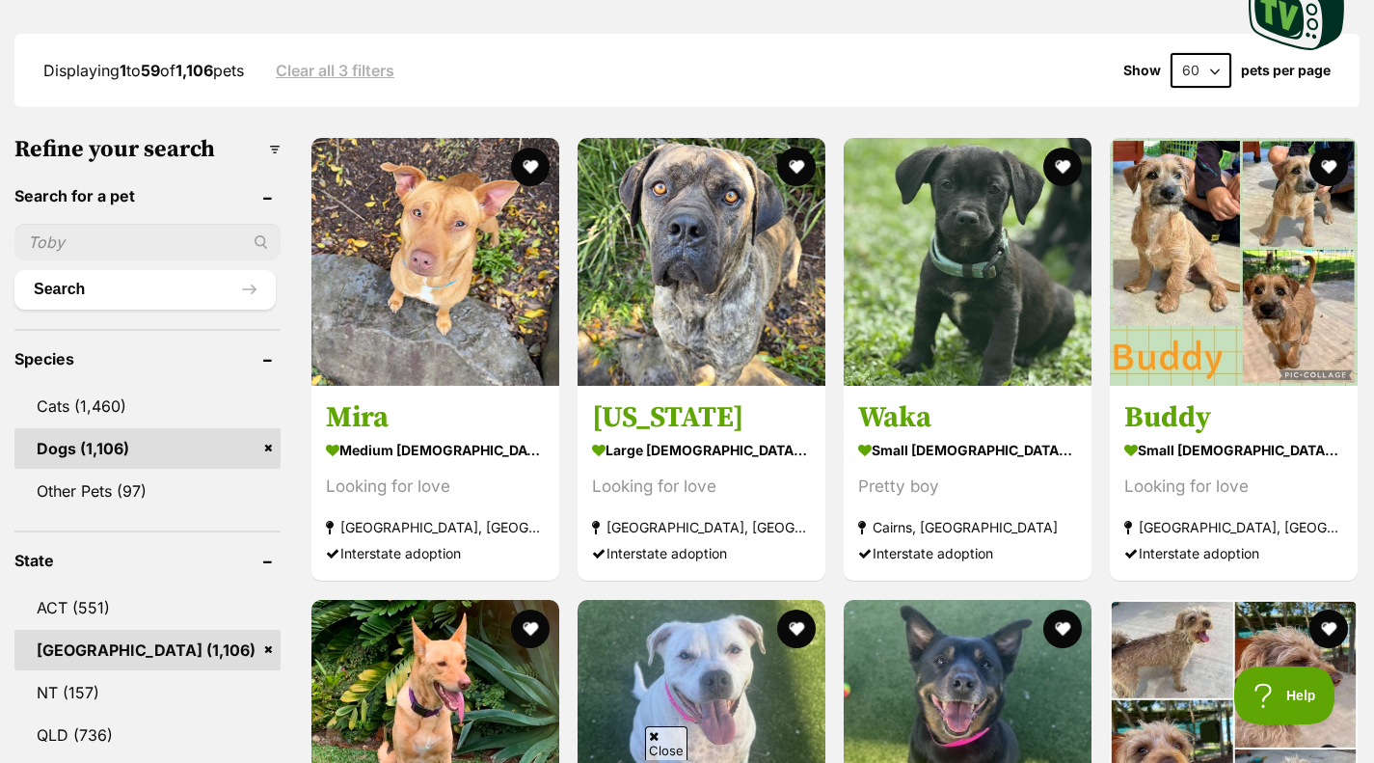
click at [1294, 305] on img at bounding box center [1234, 262] width 248 height 248
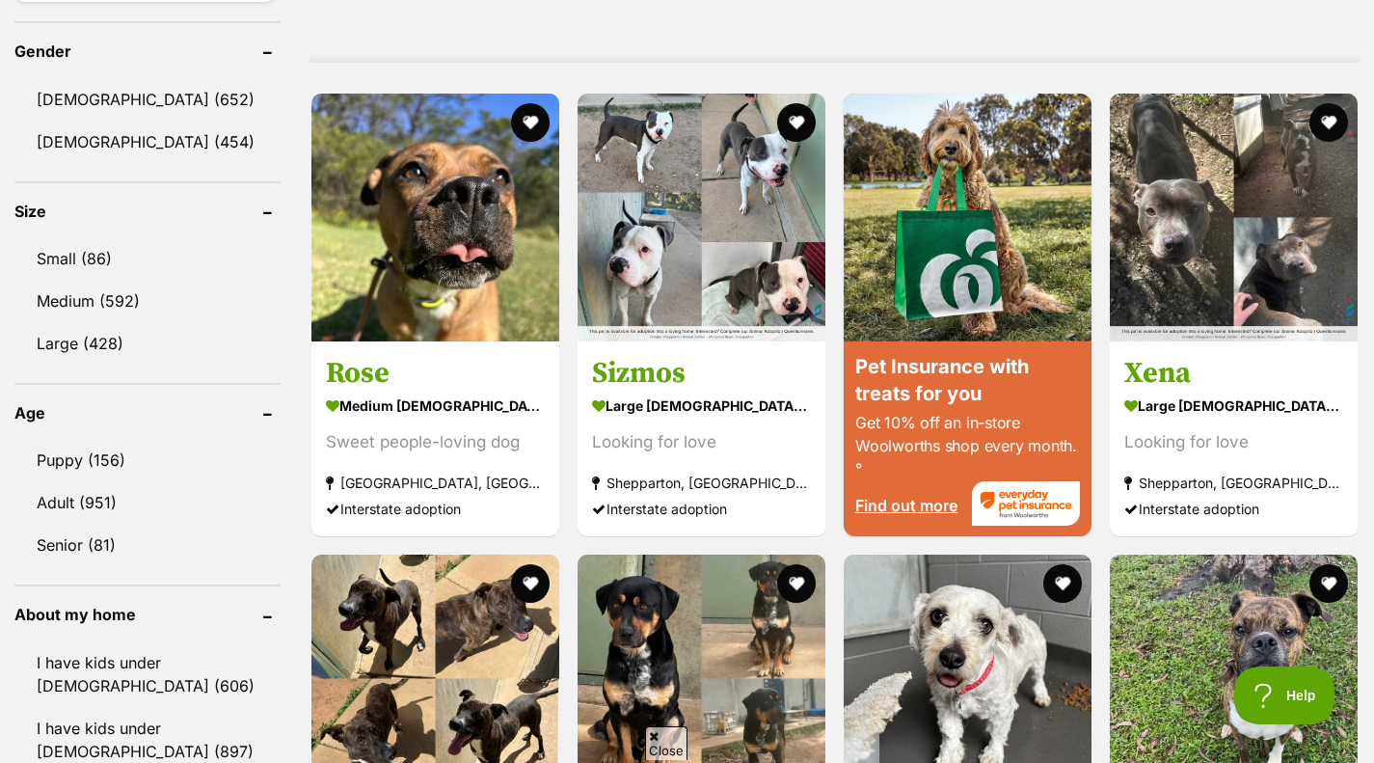
scroll to position [1646, 0]
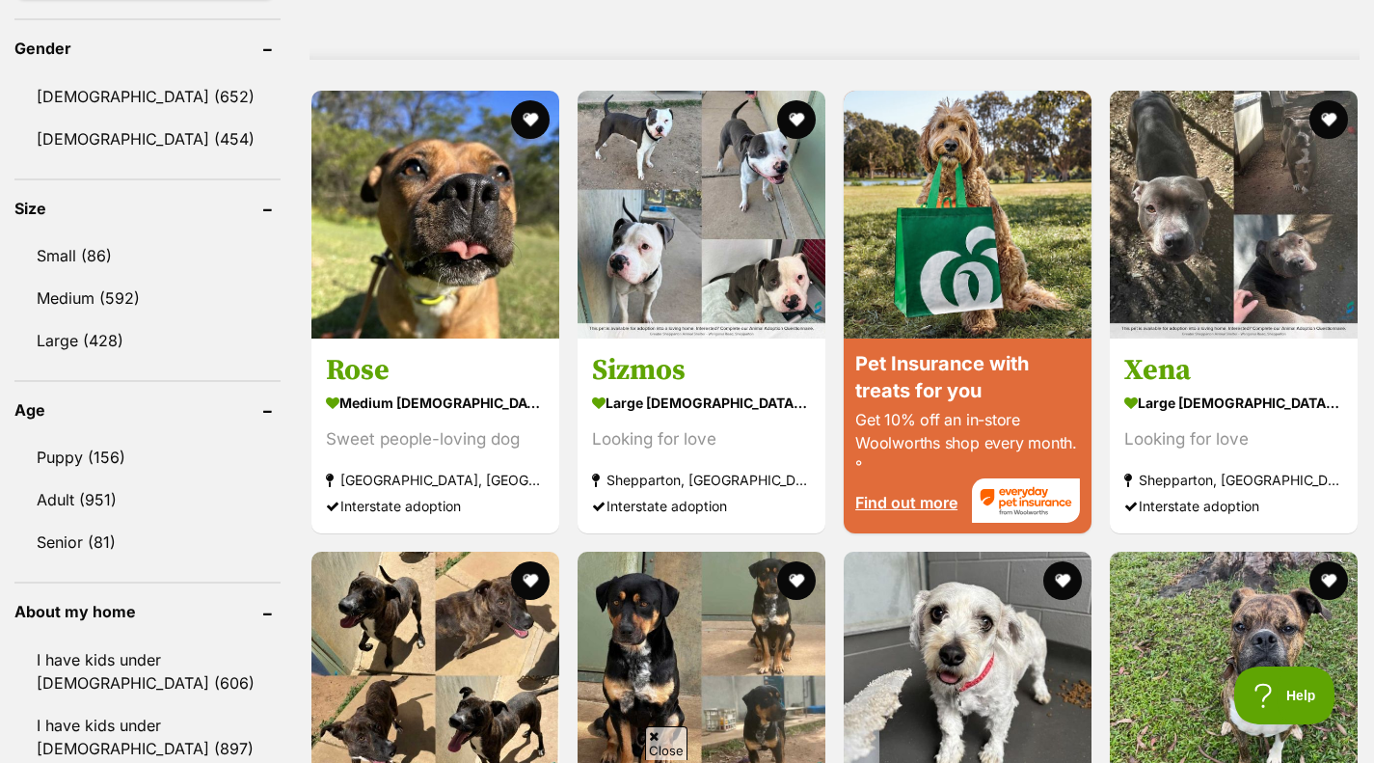
click at [1224, 298] on img at bounding box center [1234, 215] width 248 height 248
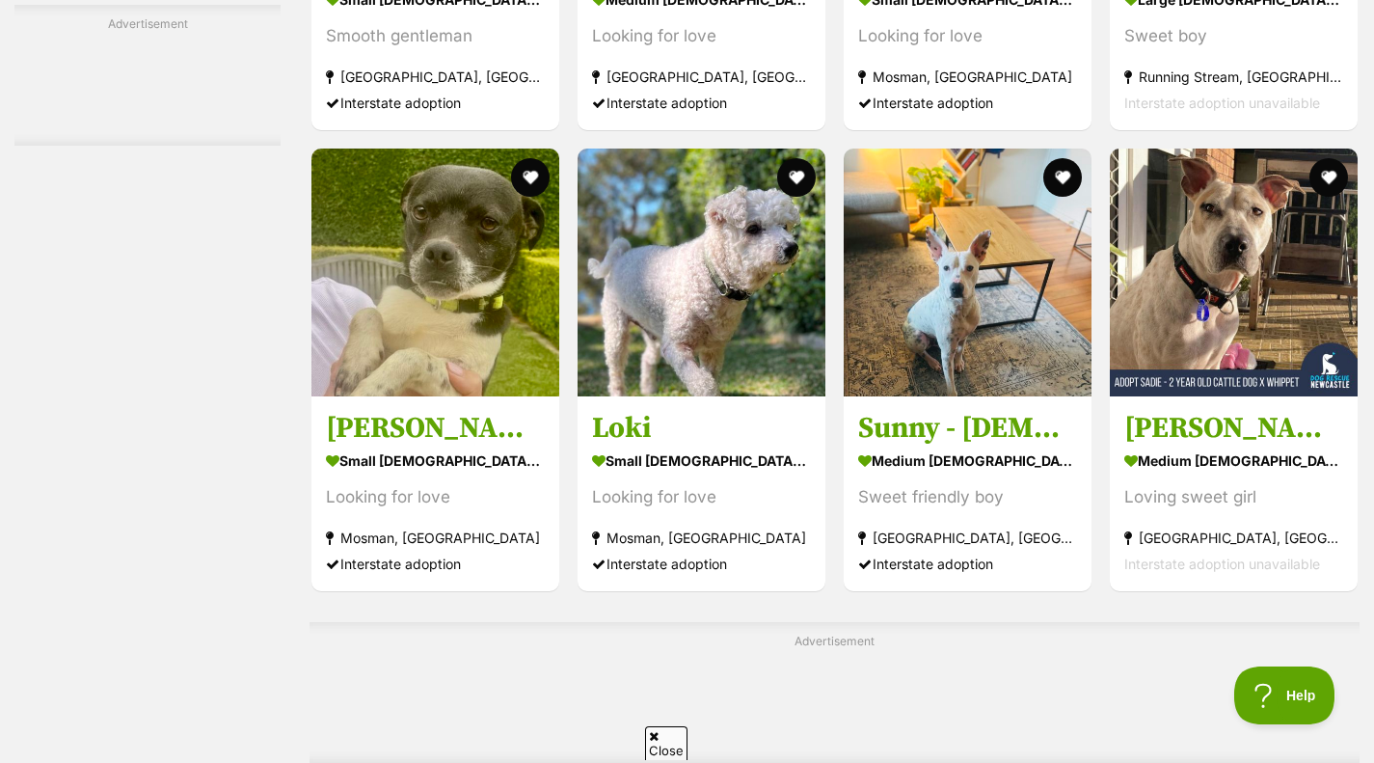
scroll to position [3818, 0]
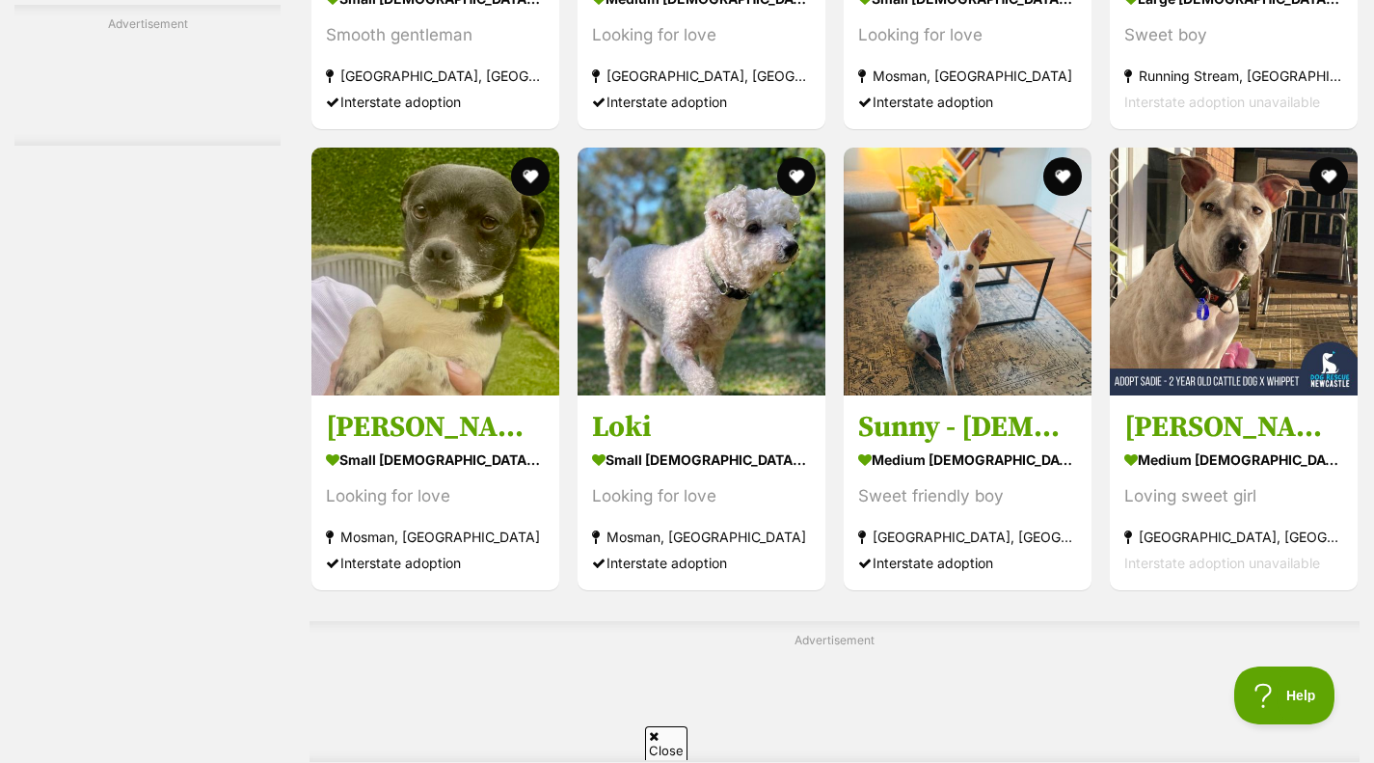
click at [693, 310] on img at bounding box center [702, 272] width 248 height 248
click at [408, 314] on img at bounding box center [435, 272] width 248 height 248
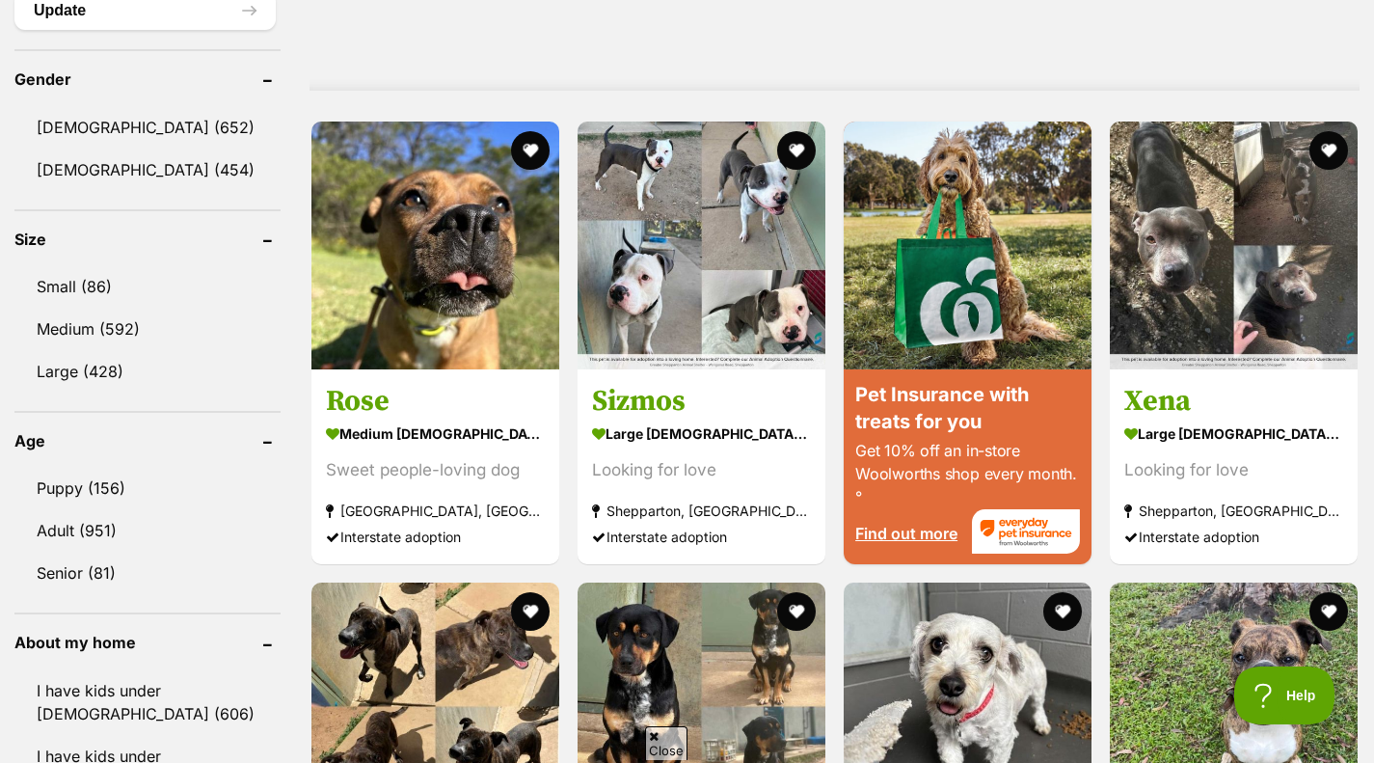
scroll to position [1614, 0]
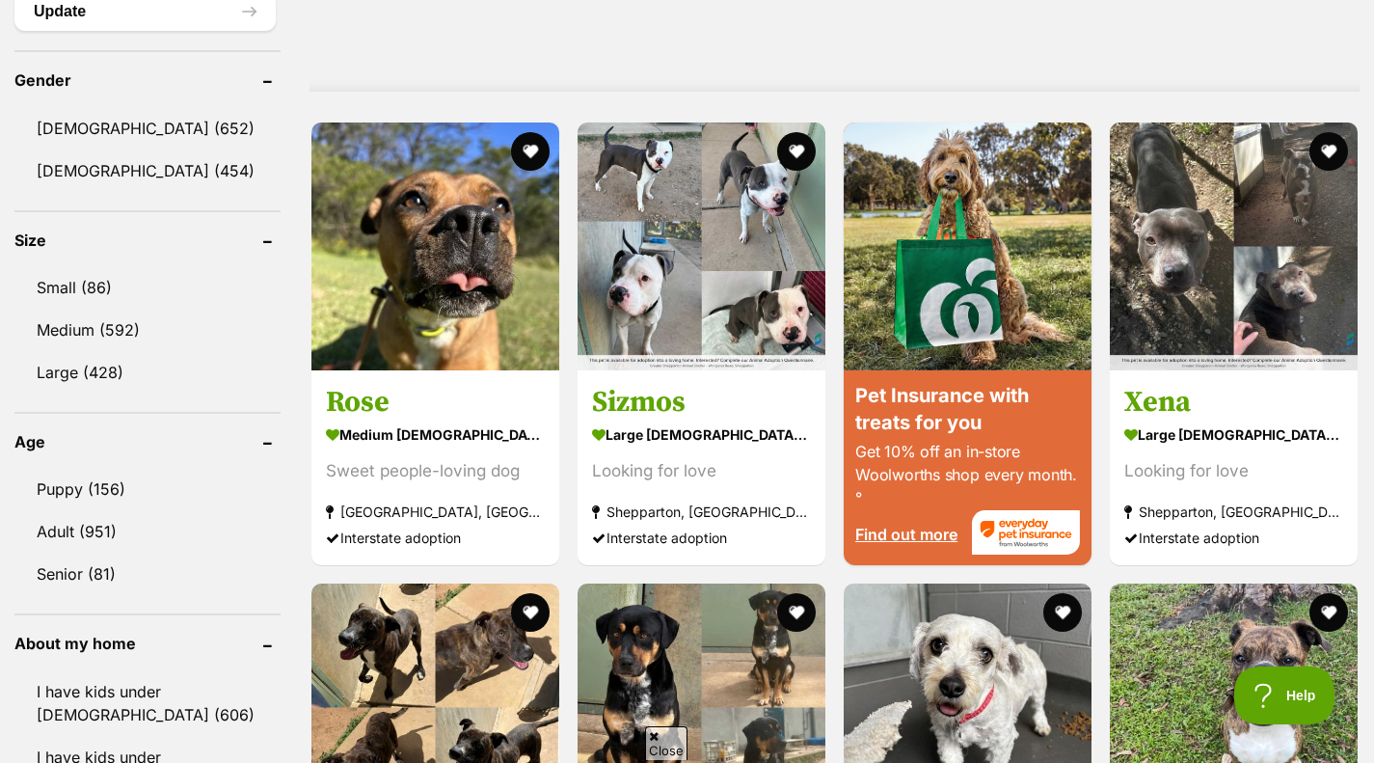
click at [75, 475] on link "Puppy (156)" at bounding box center [147, 489] width 266 height 41
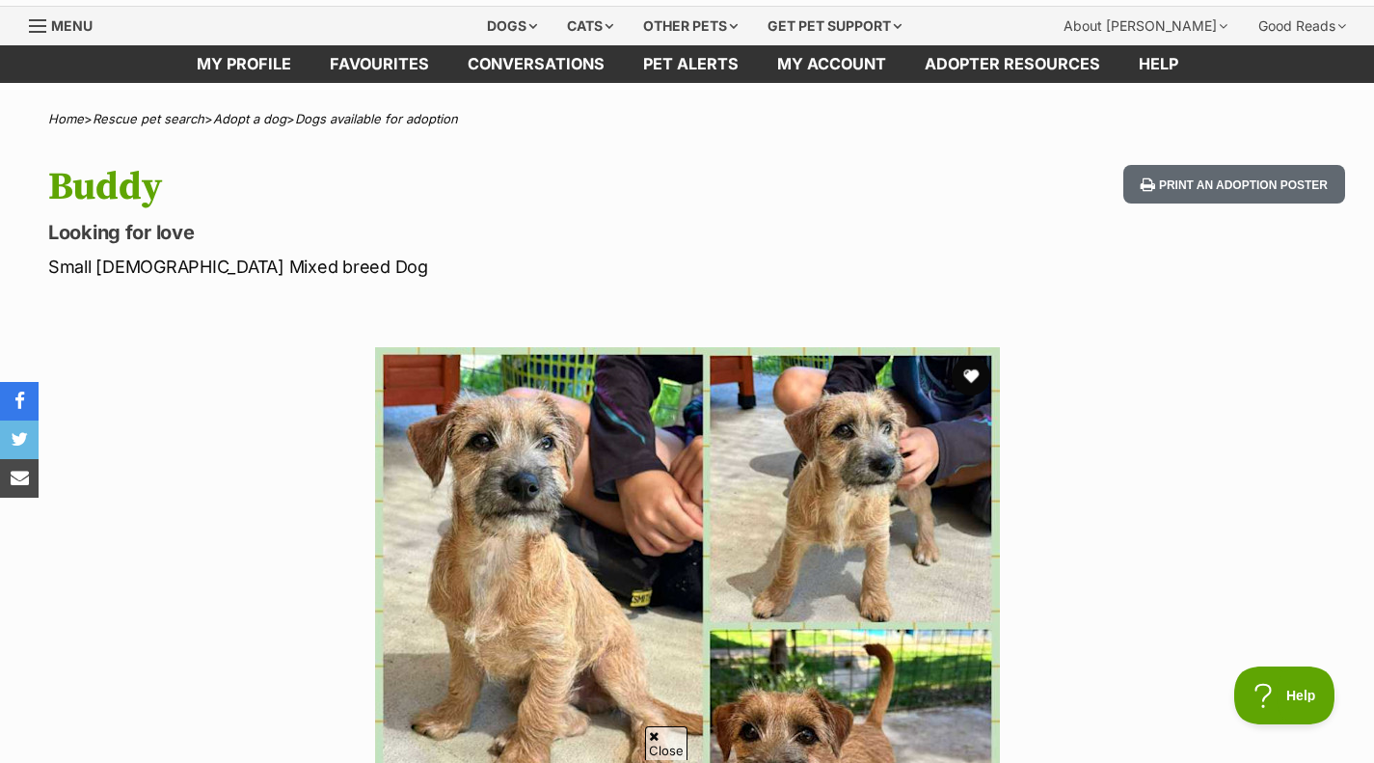
scroll to position [53, 0]
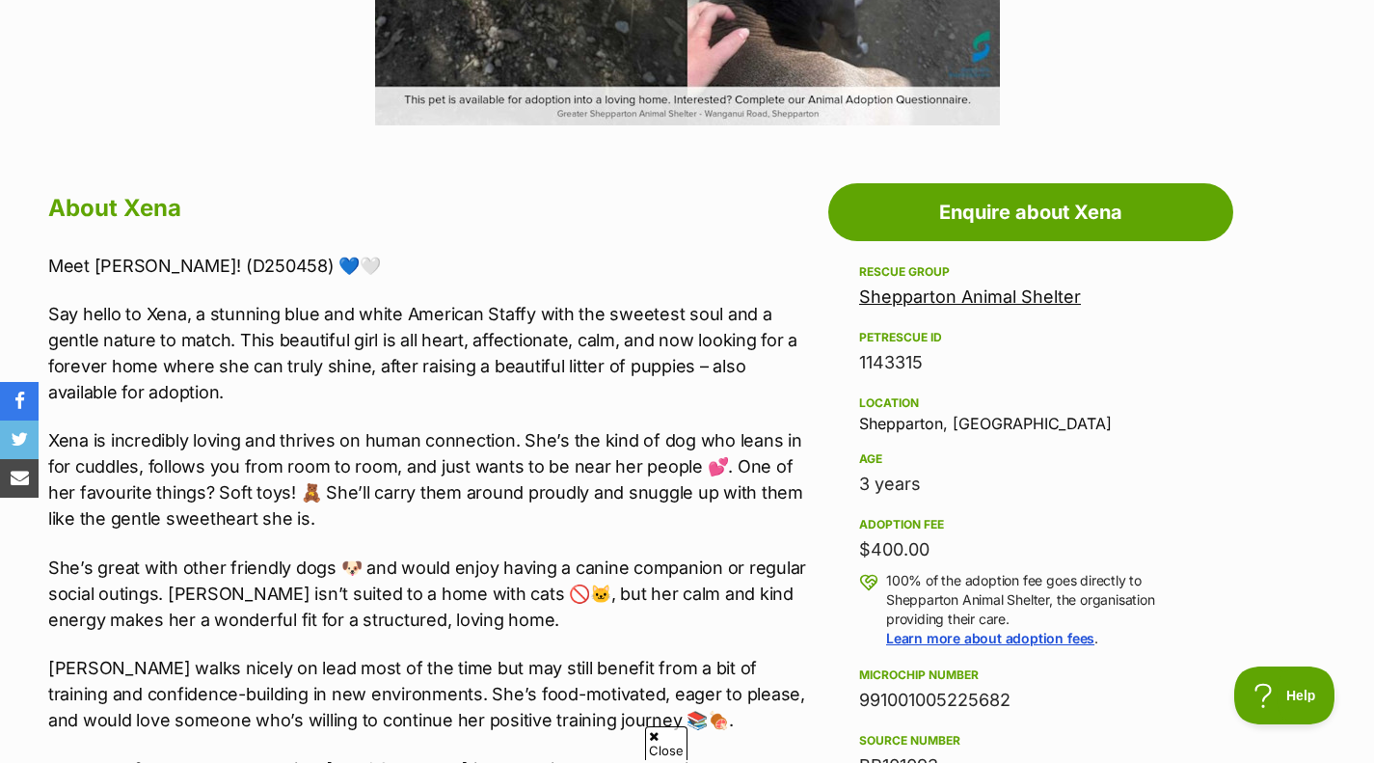
scroll to position [905, 0]
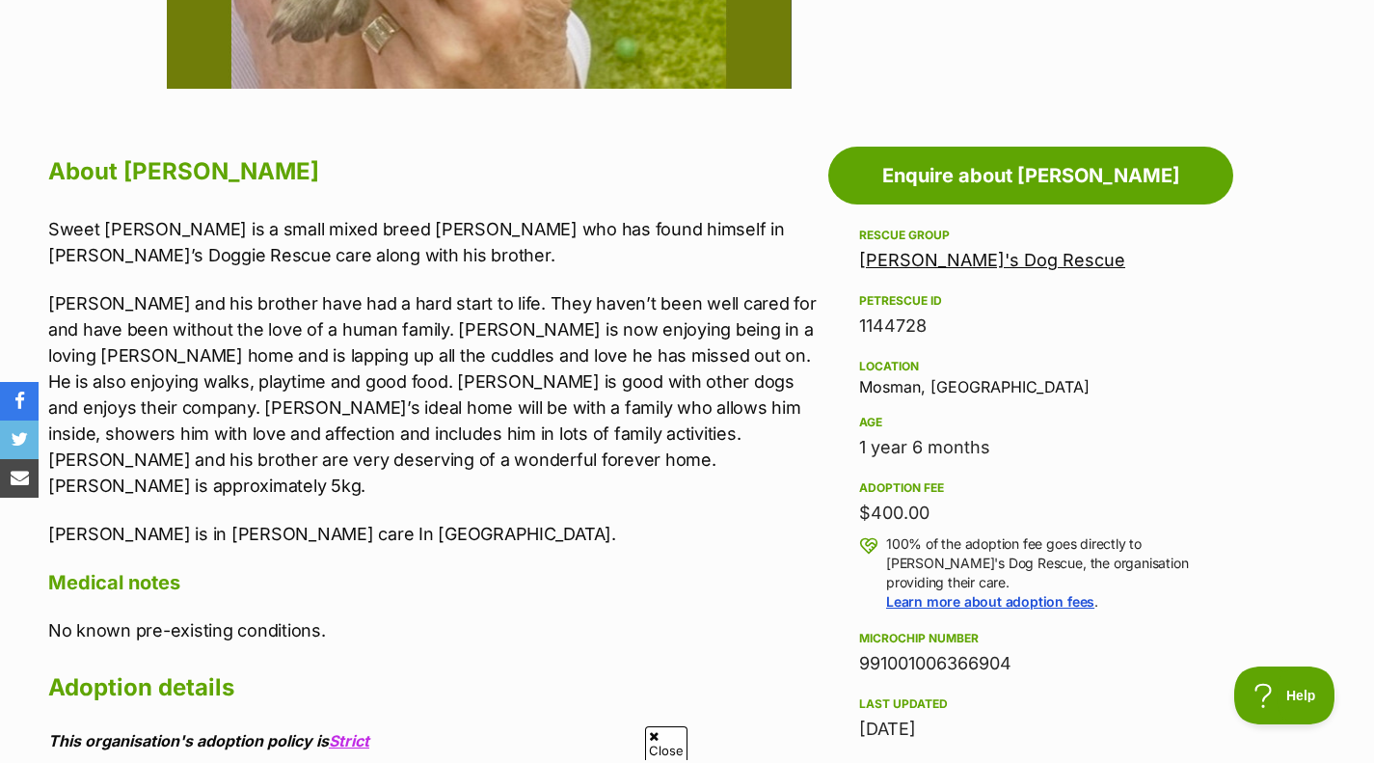
scroll to position [943, 0]
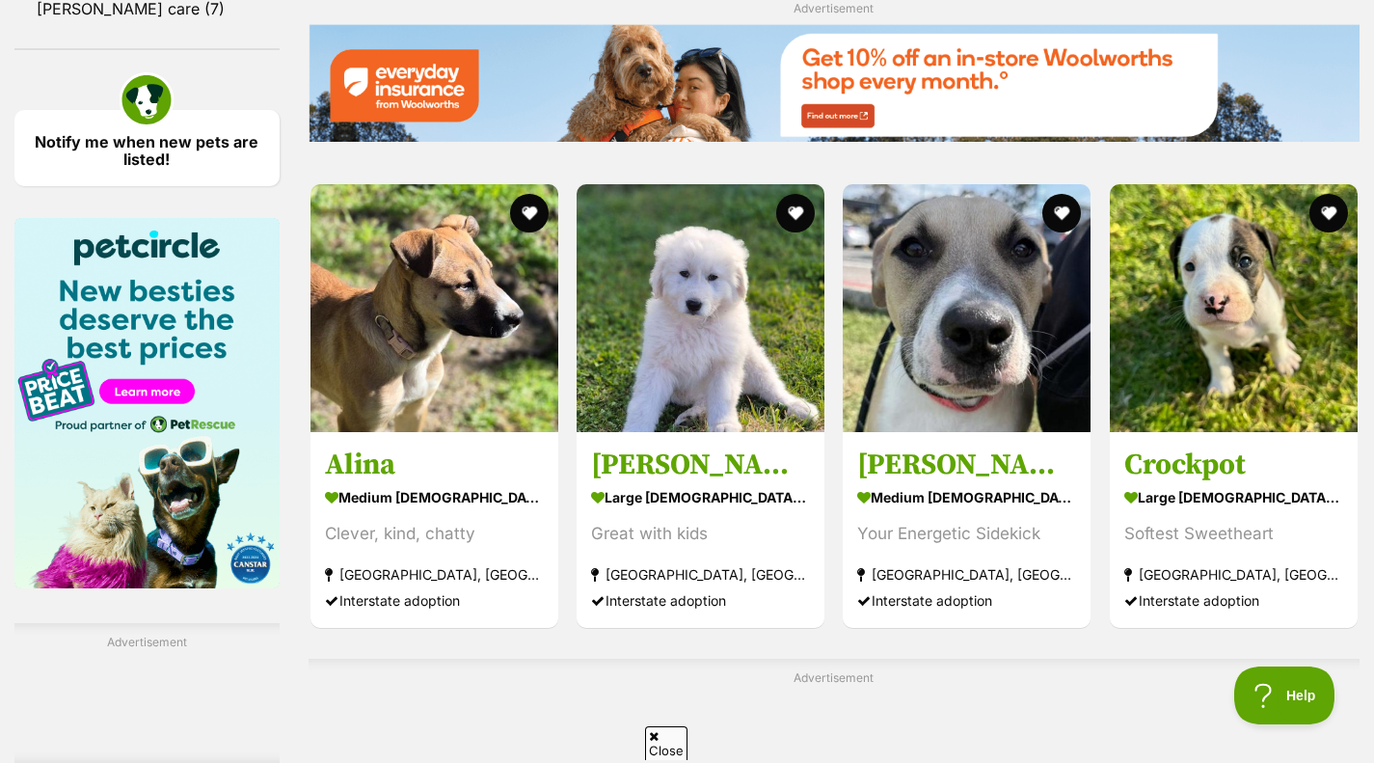
scroll to position [2676, 0]
click at [1195, 524] on div "Softest Sweetheart" at bounding box center [1233, 534] width 219 height 26
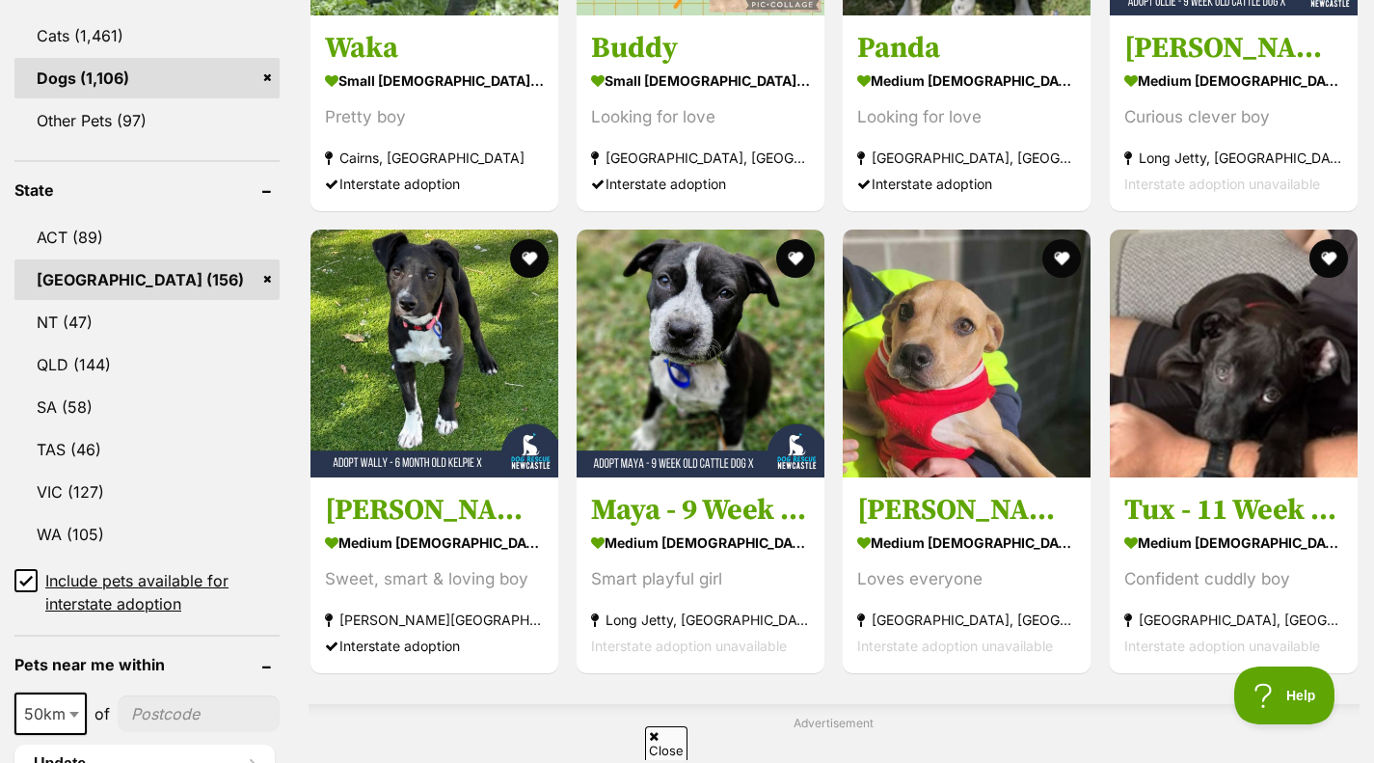
scroll to position [858, 0]
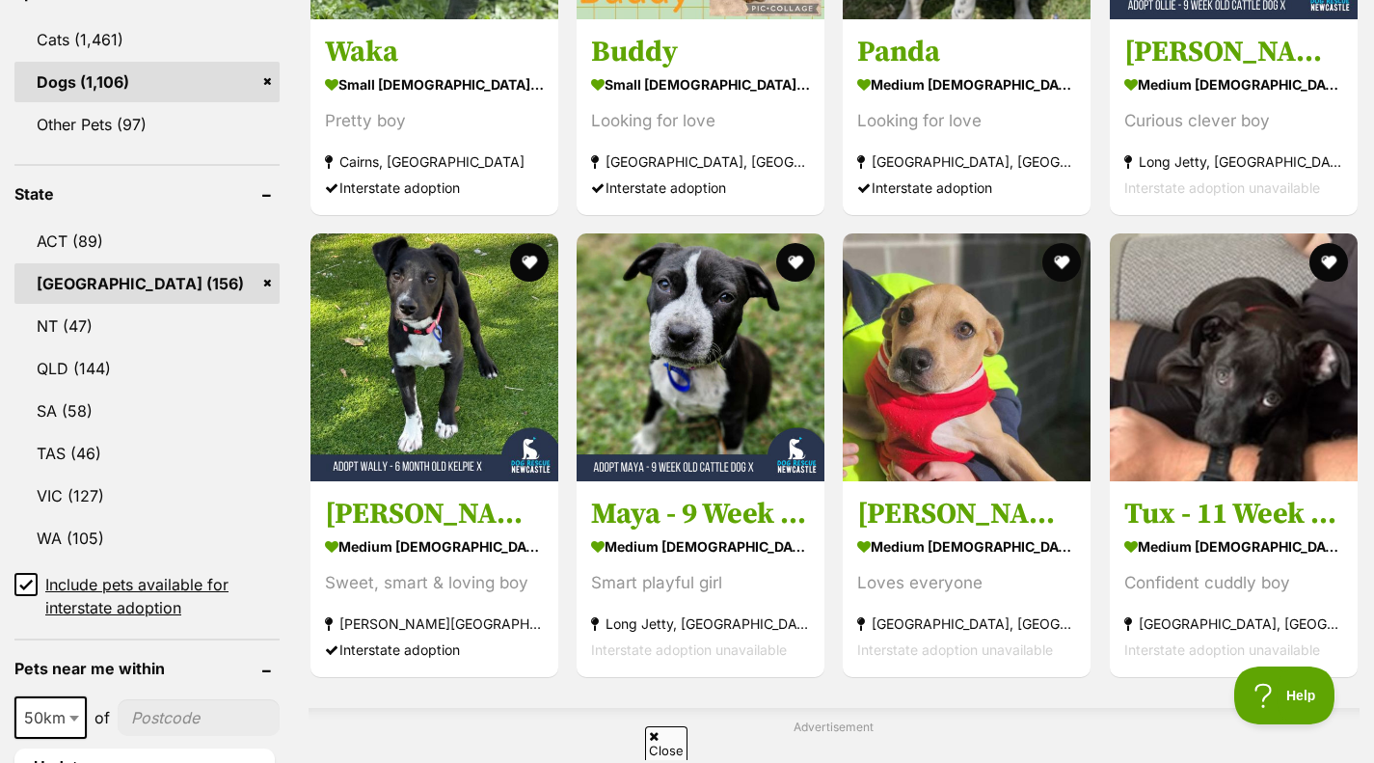
click at [1028, 514] on h3 "Zayne ~ 4 month old male Staffy x" at bounding box center [966, 514] width 219 height 37
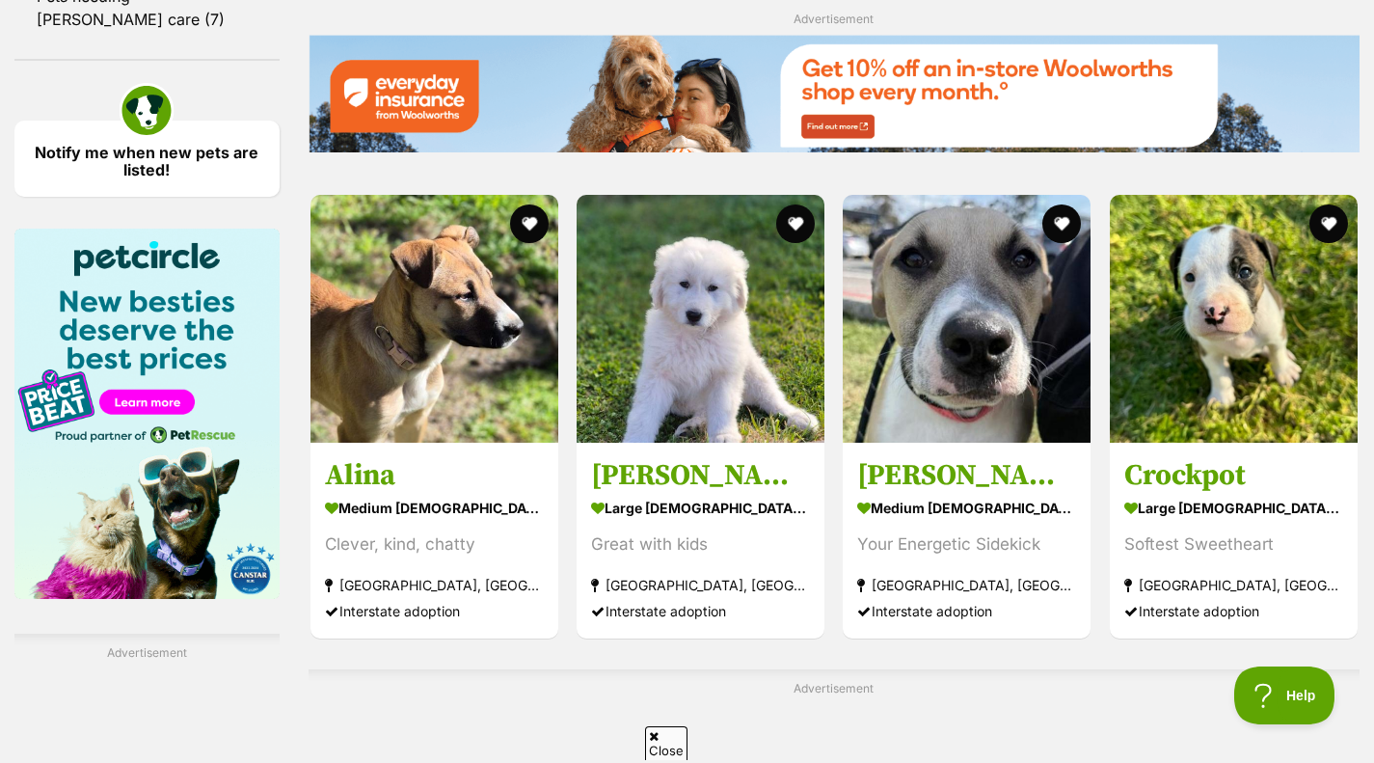
scroll to position [2673, 0]
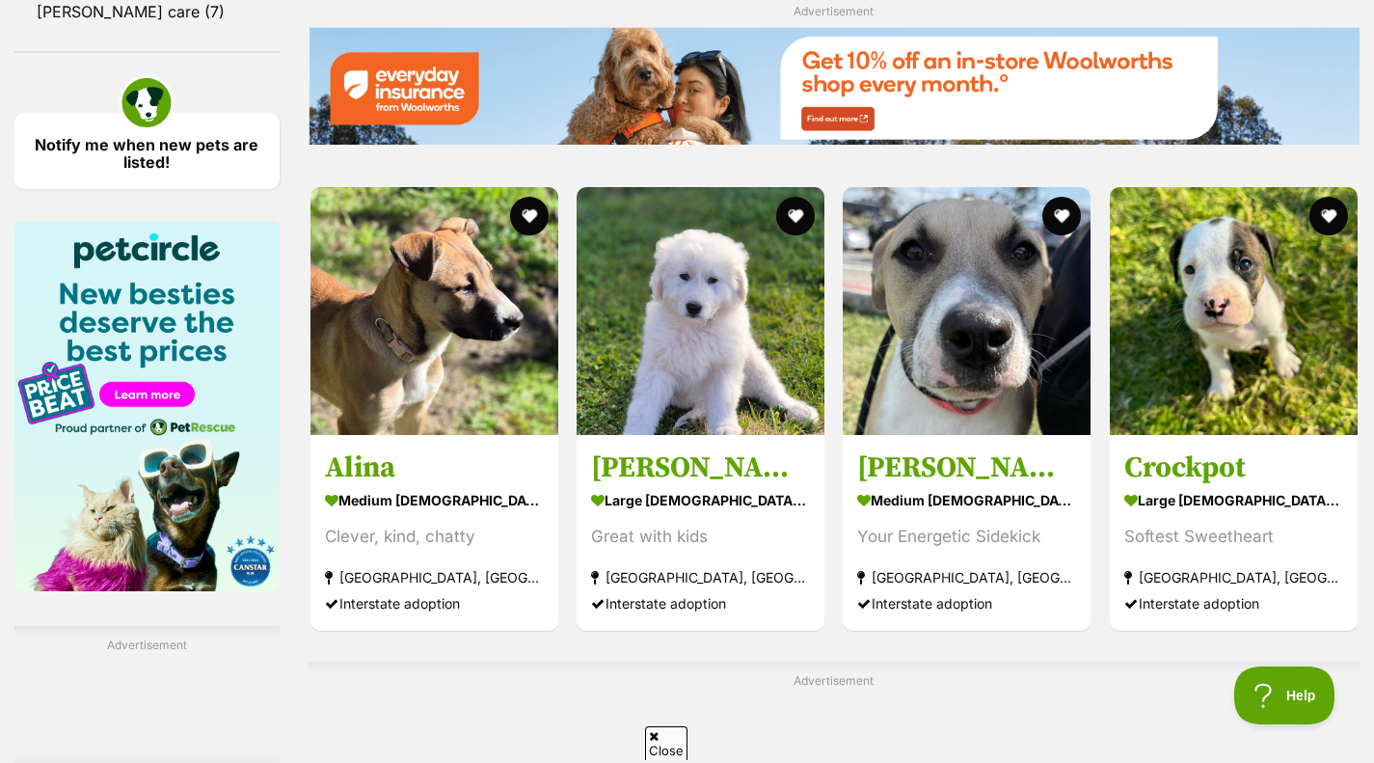
click at [747, 405] on img at bounding box center [701, 311] width 248 height 248
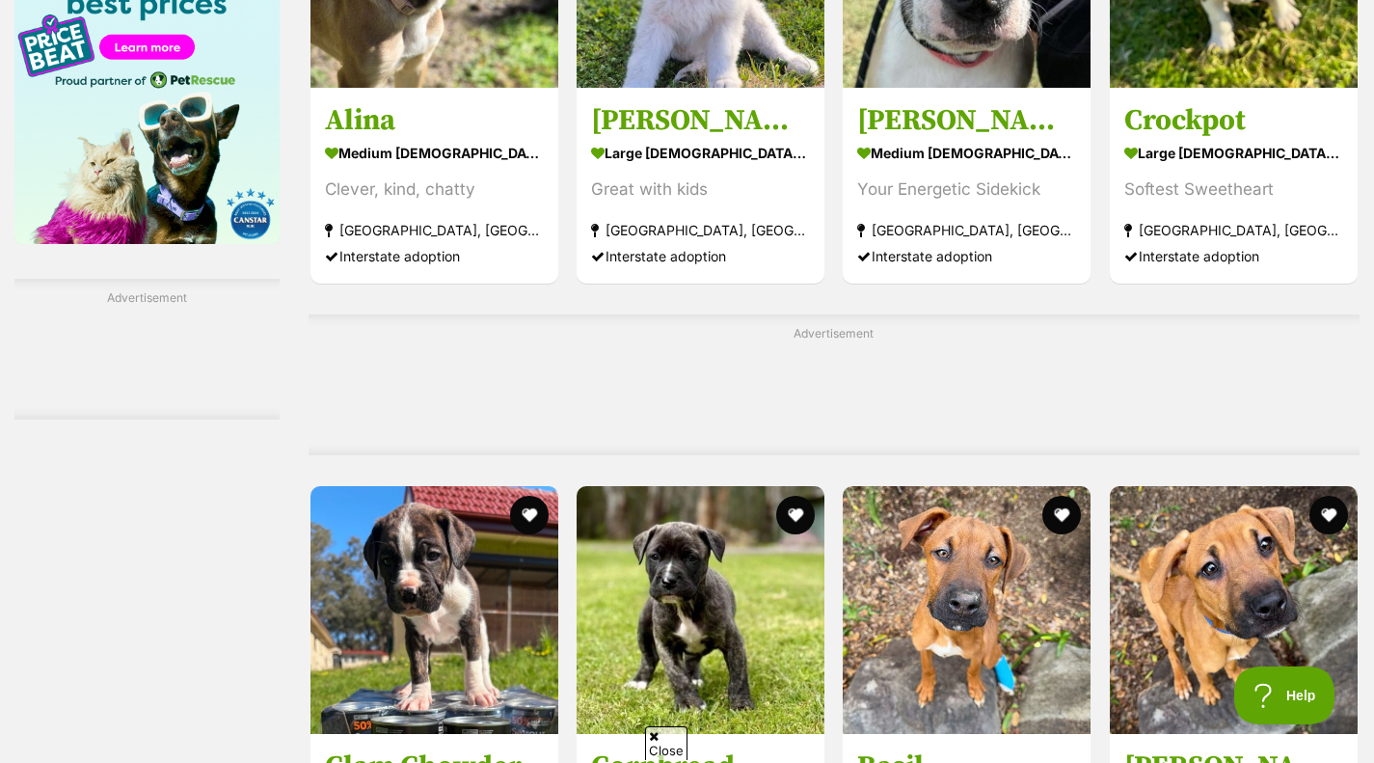
scroll to position [3019, 0]
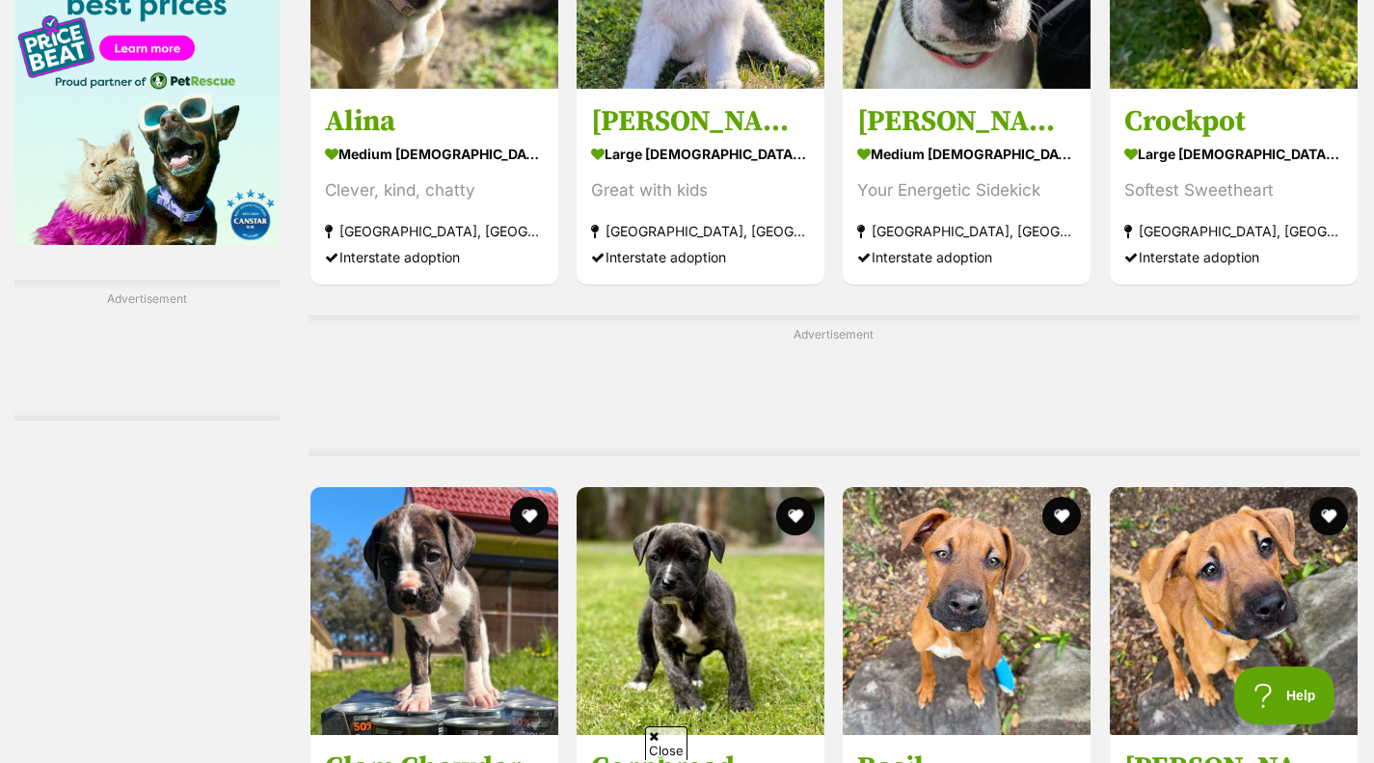
click at [1284, 194] on div "Softest Sweetheart" at bounding box center [1233, 190] width 219 height 26
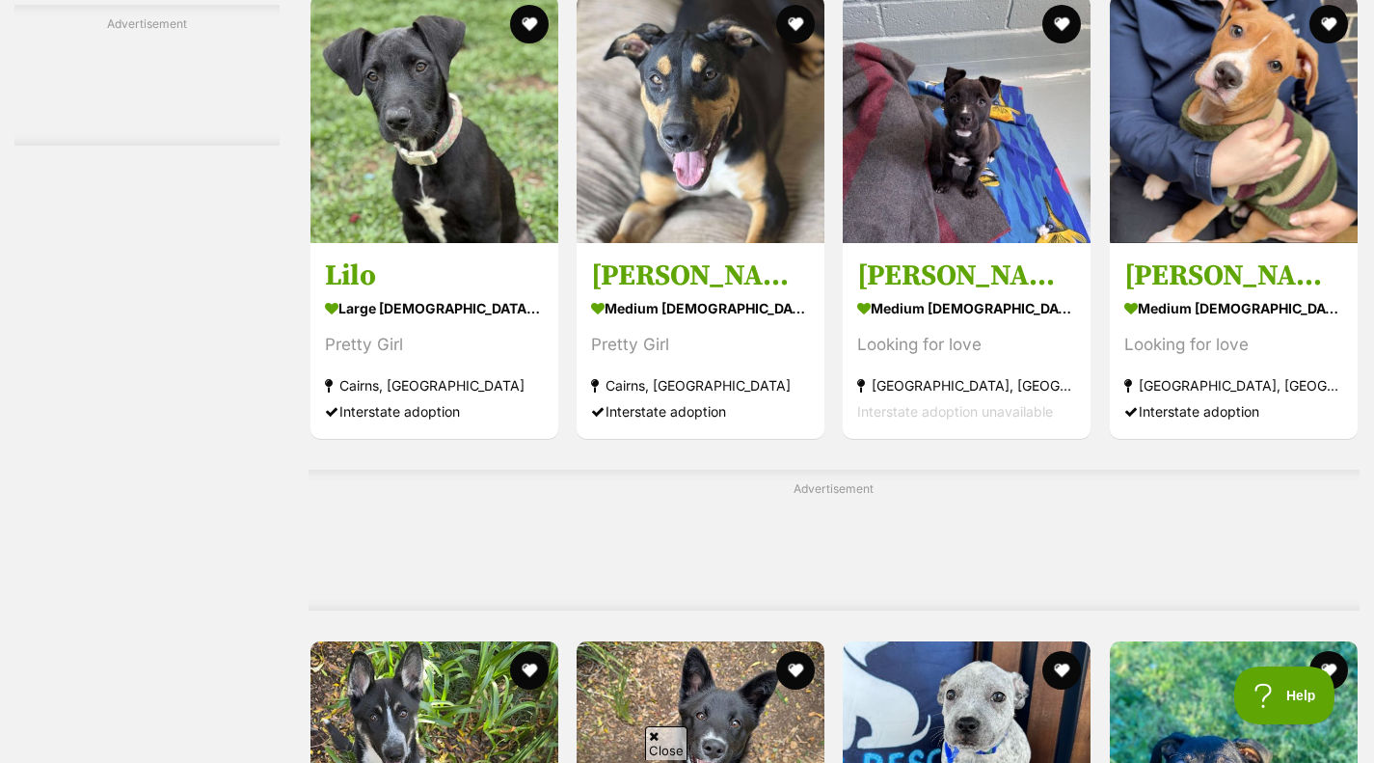
scroll to position [4619, 0]
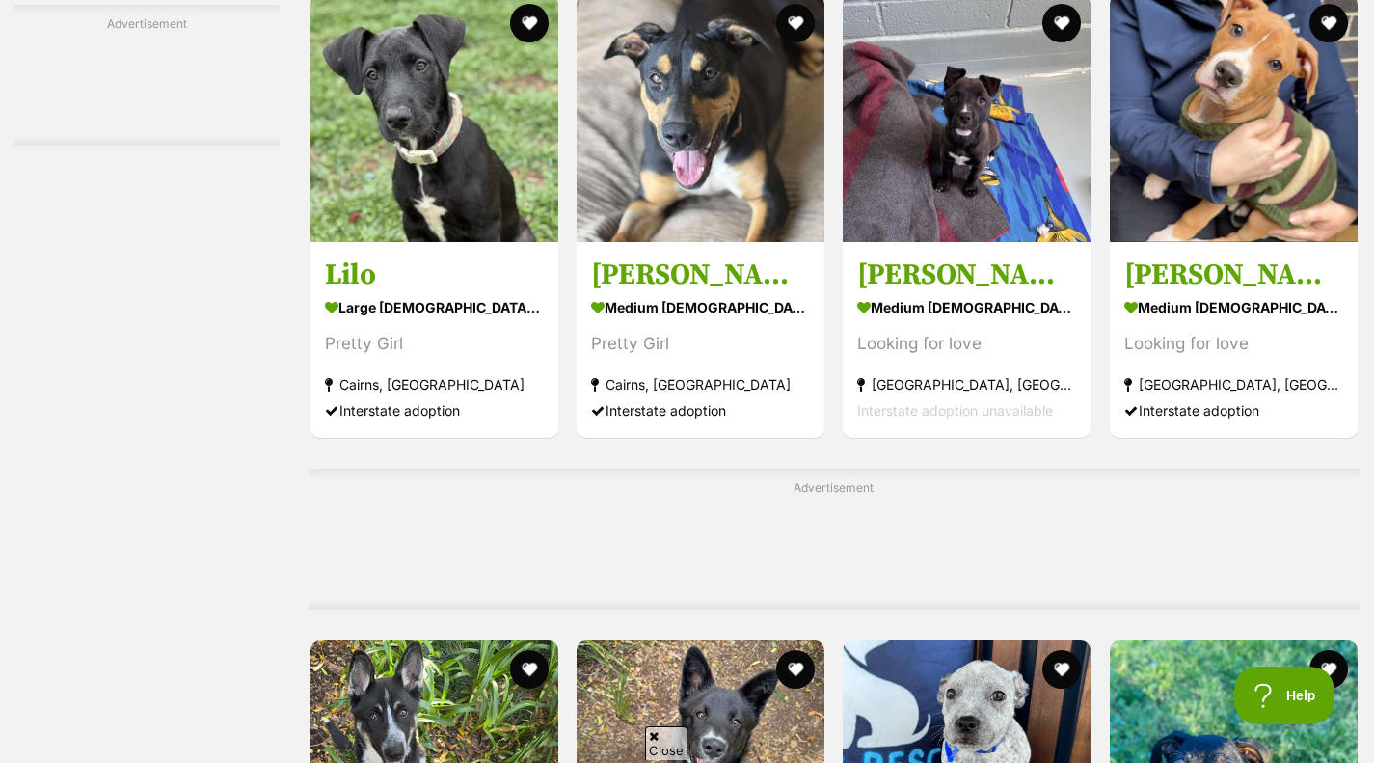
click at [1010, 321] on strong "medium female Dog" at bounding box center [966, 307] width 219 height 28
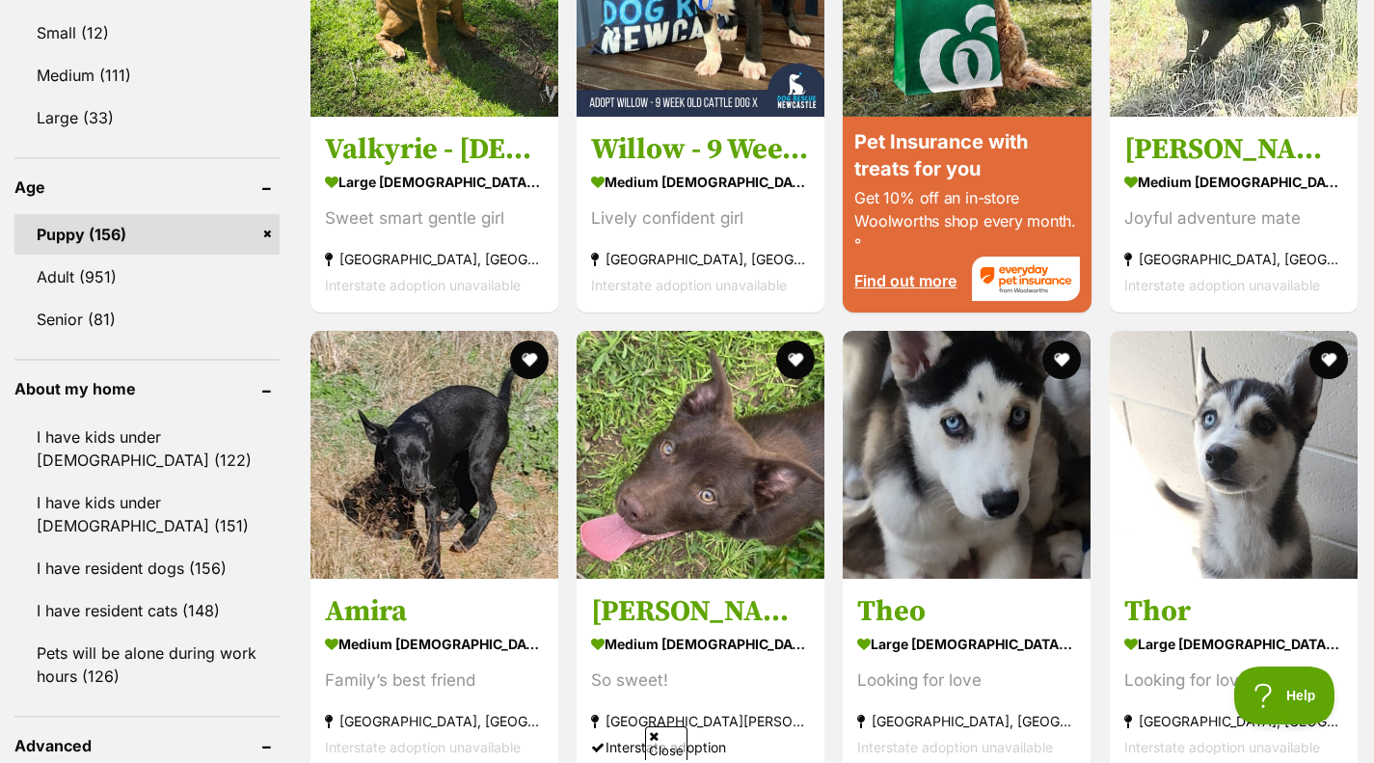
scroll to position [1832, 0]
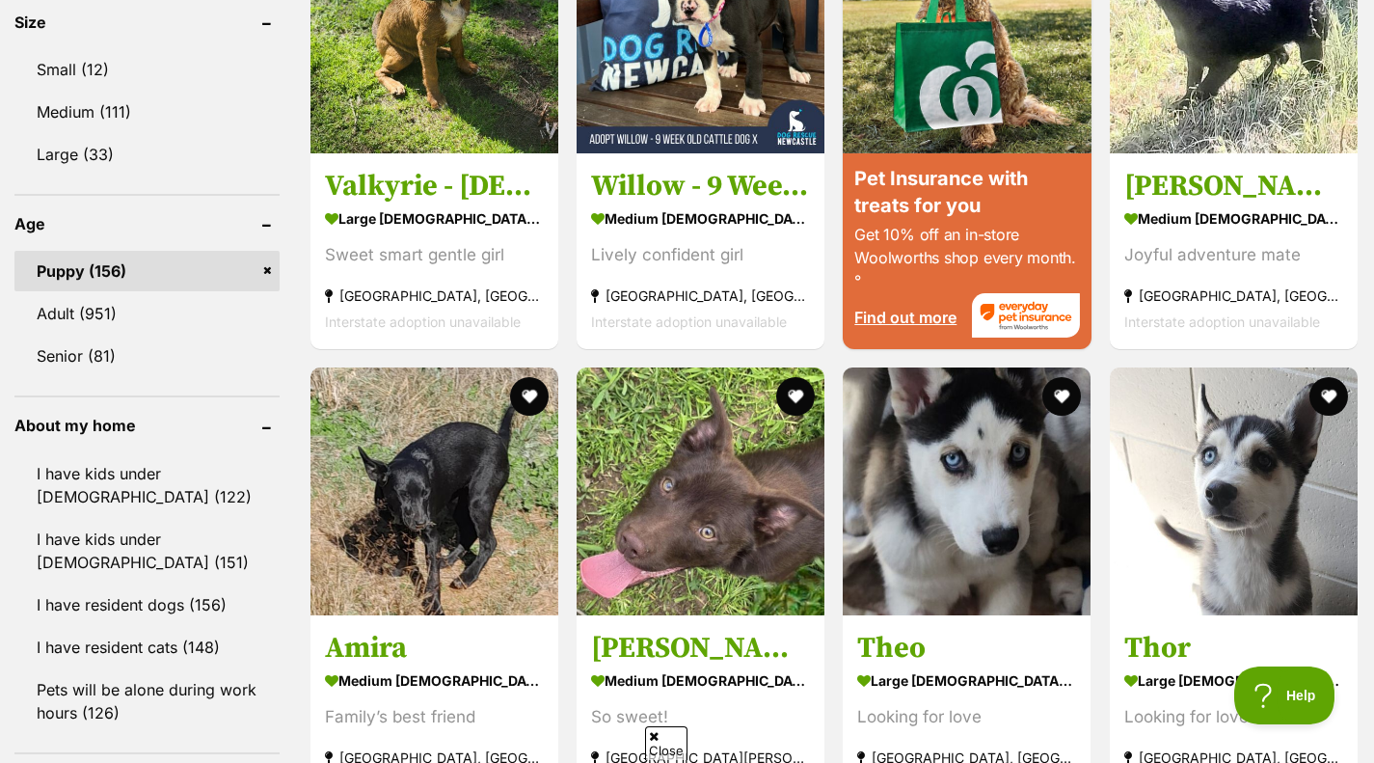
click at [1213, 533] on img at bounding box center [1234, 491] width 248 height 248
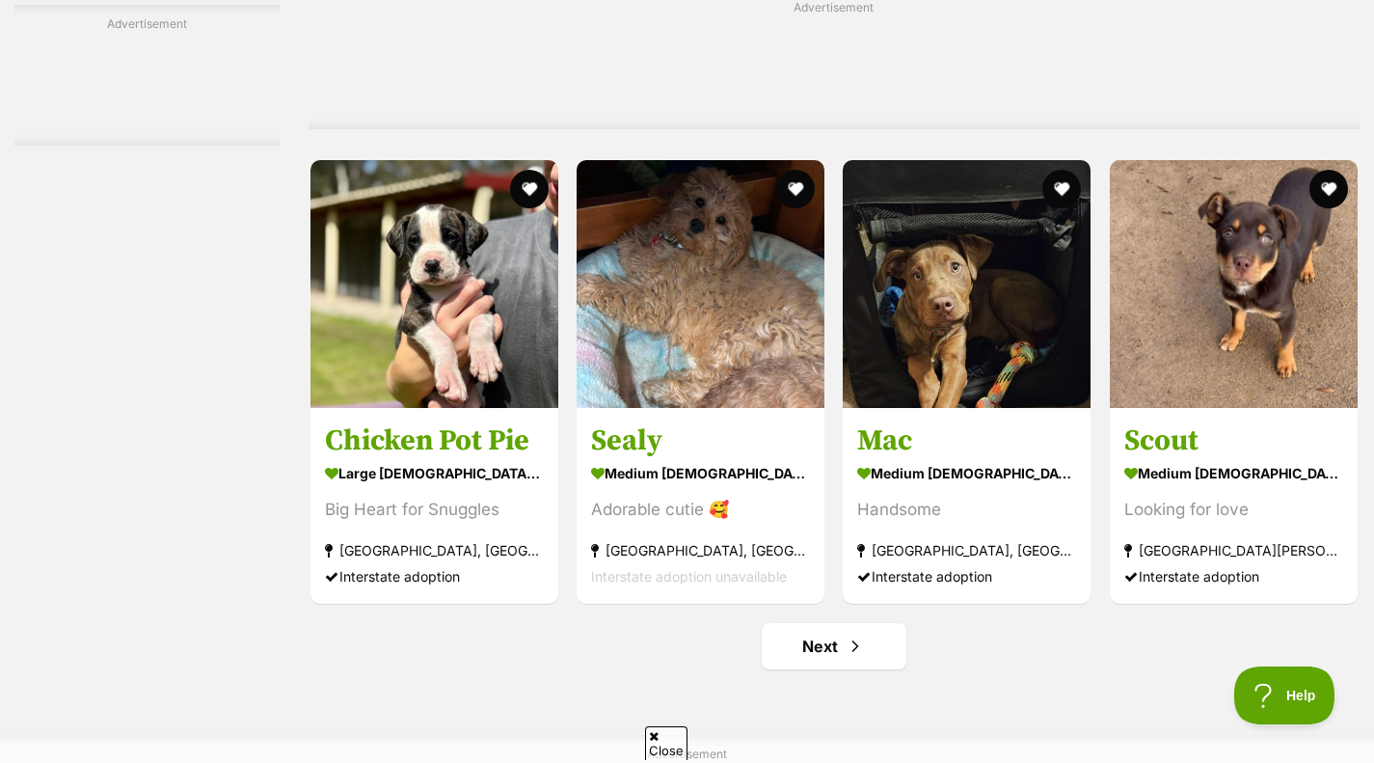
scroll to position [8606, 0]
click at [451, 446] on h3 "Chicken Pot Pie" at bounding box center [434, 439] width 219 height 37
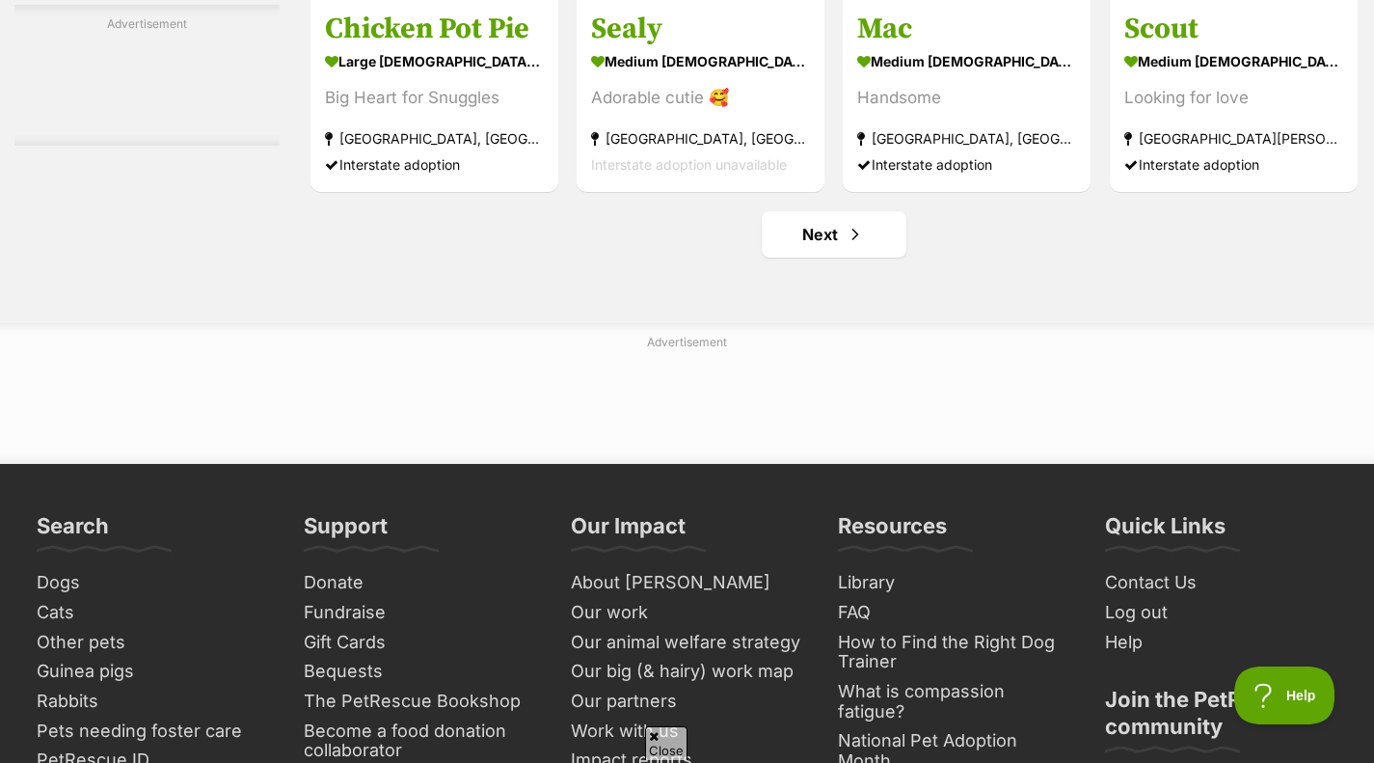
scroll to position [9018, 0]
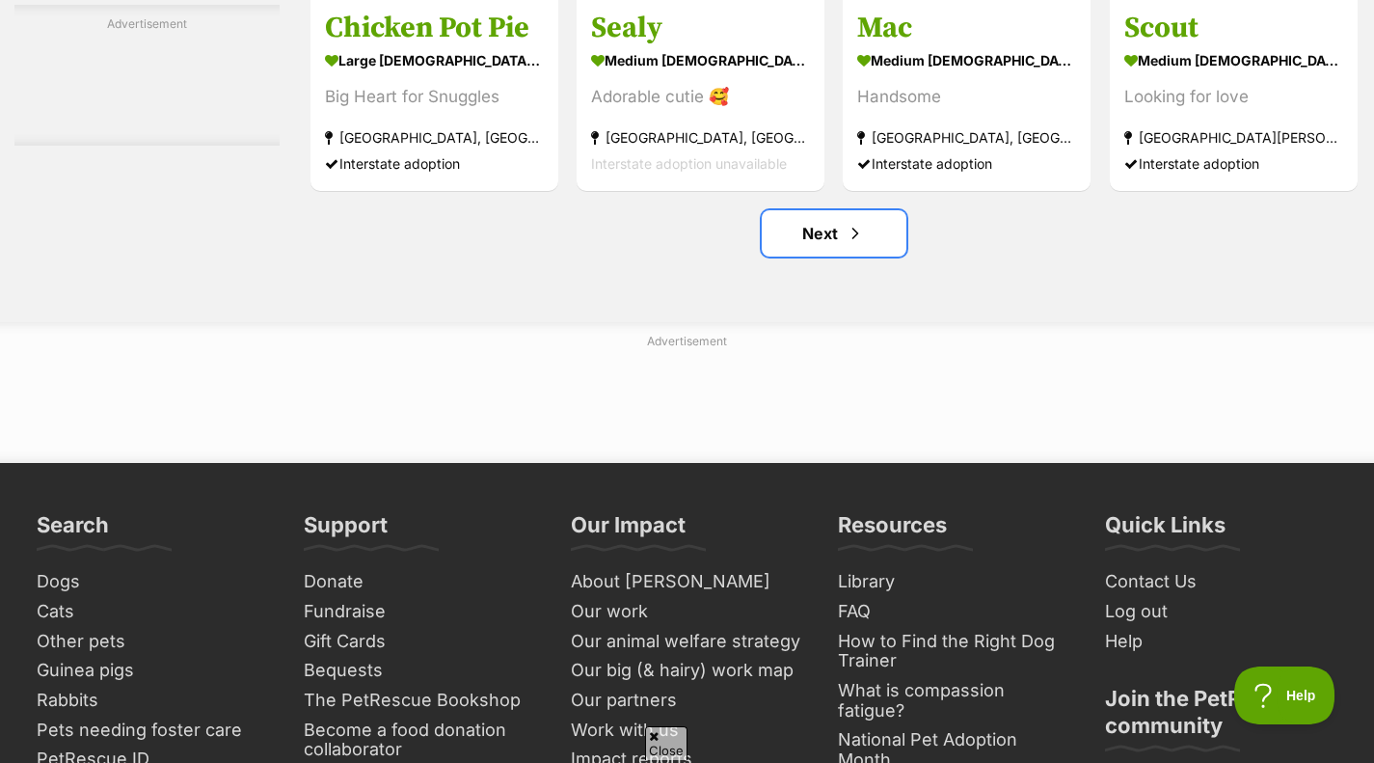
click at [883, 257] on link "Next" at bounding box center [834, 233] width 145 height 46
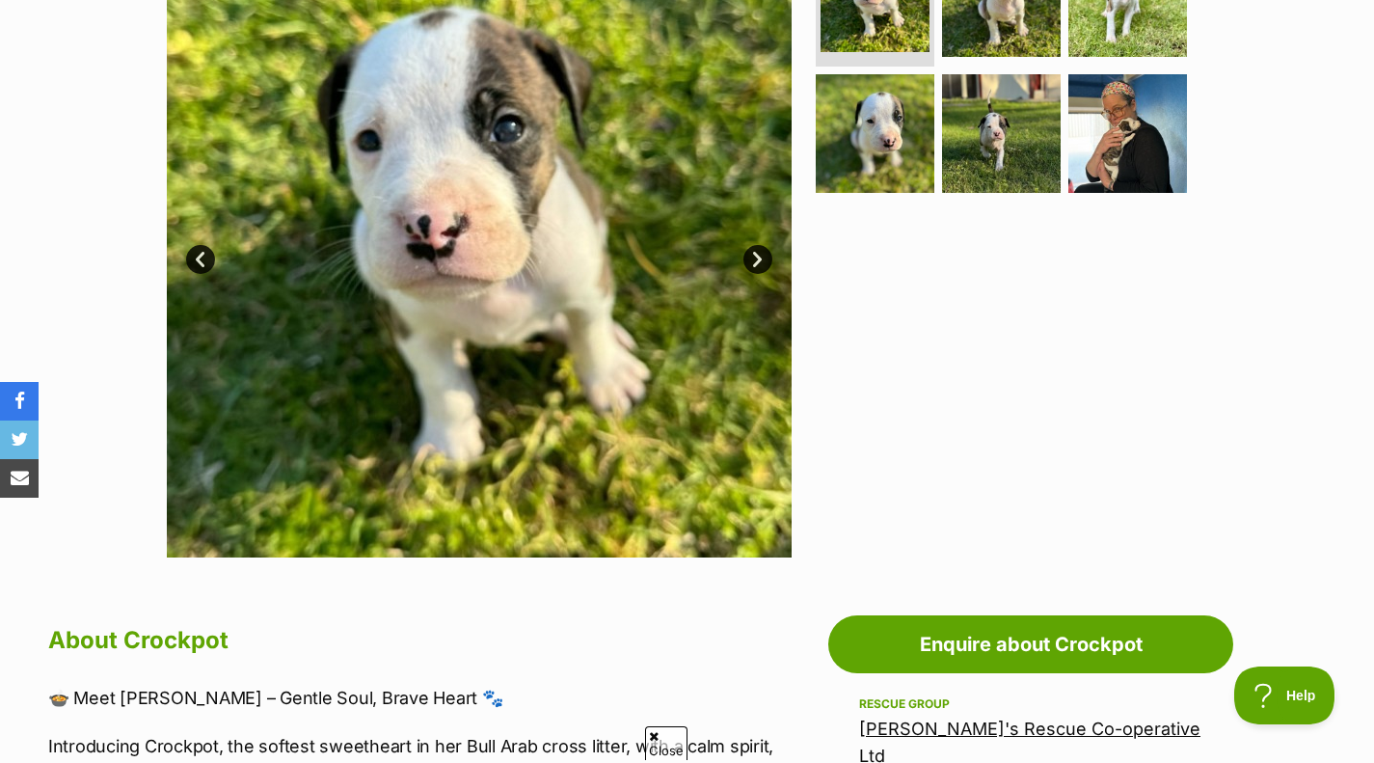
scroll to position [459, 0]
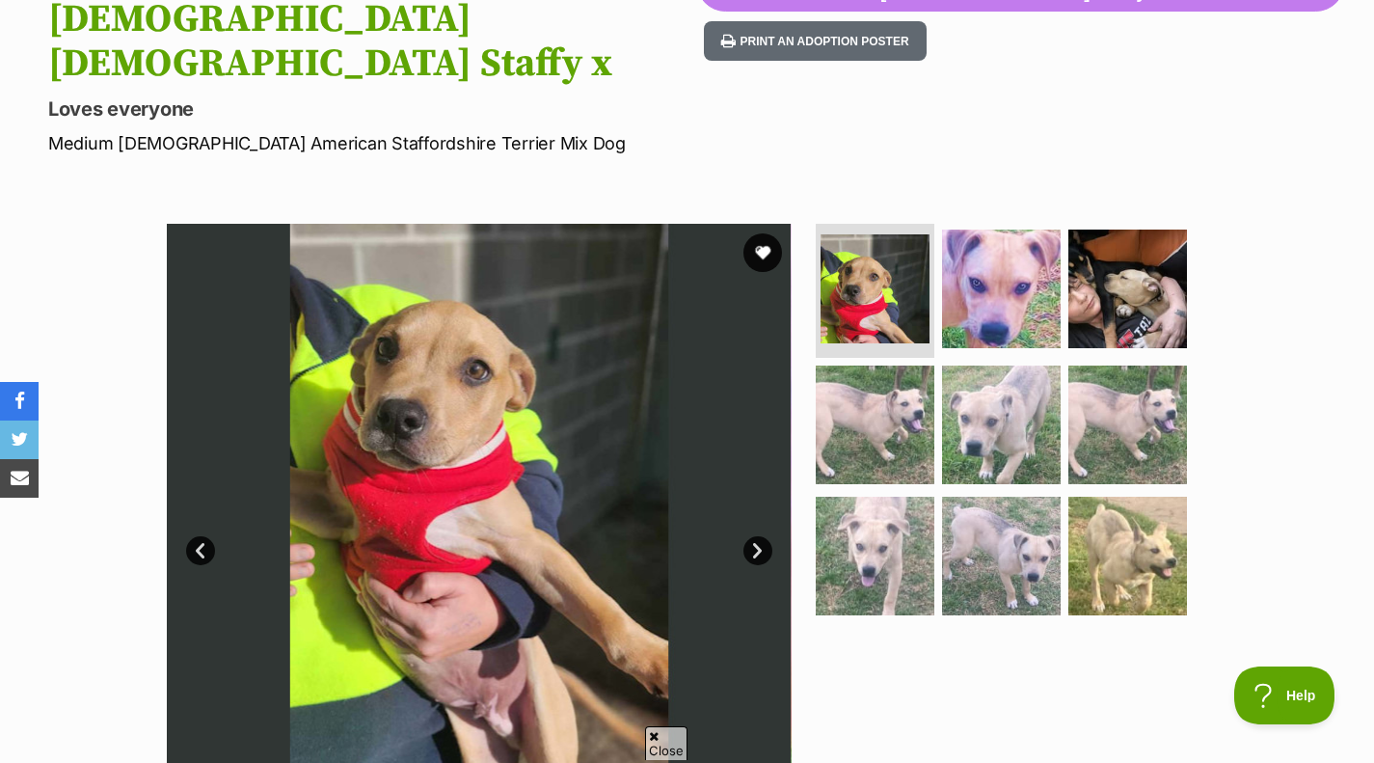
scroll to position [264, 0]
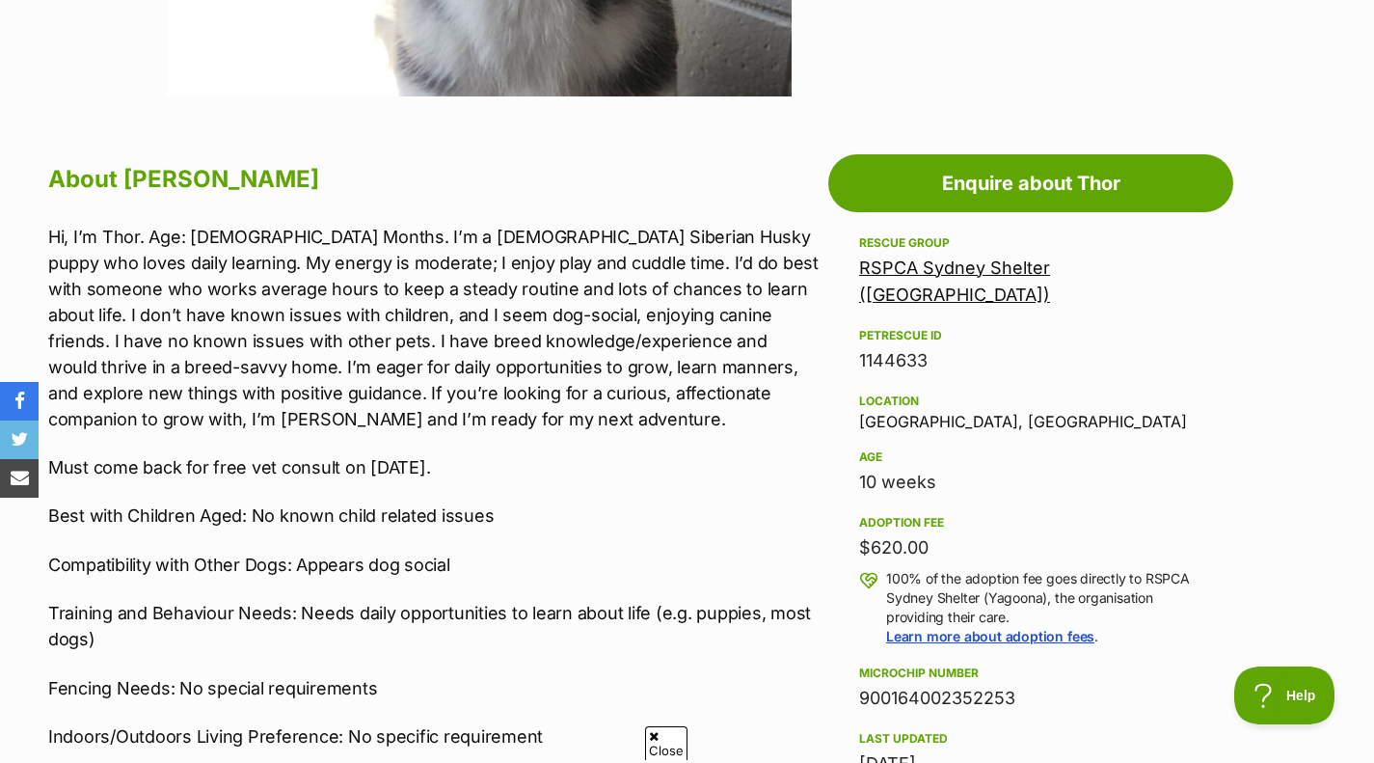
scroll to position [932, 0]
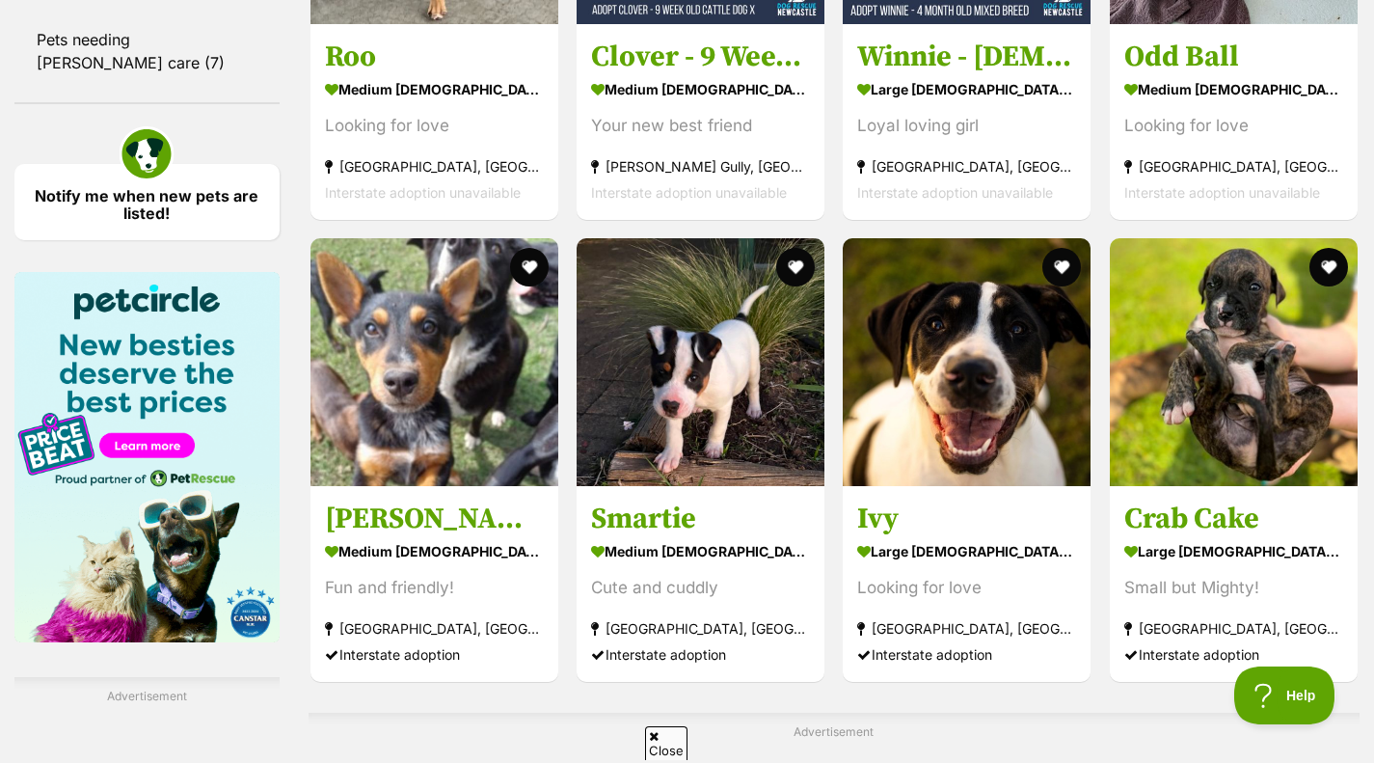
scroll to position [2623, 0]
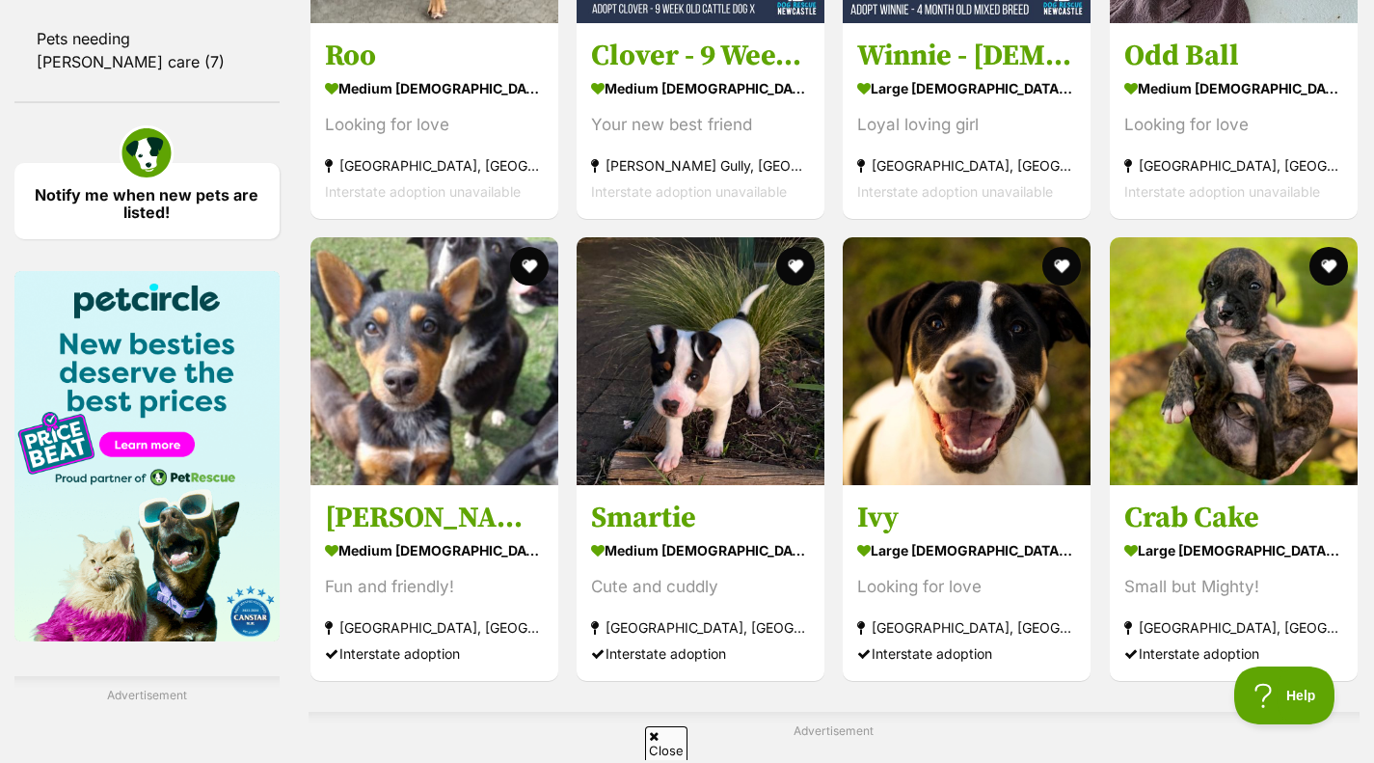
click at [693, 428] on img at bounding box center [701, 361] width 248 height 248
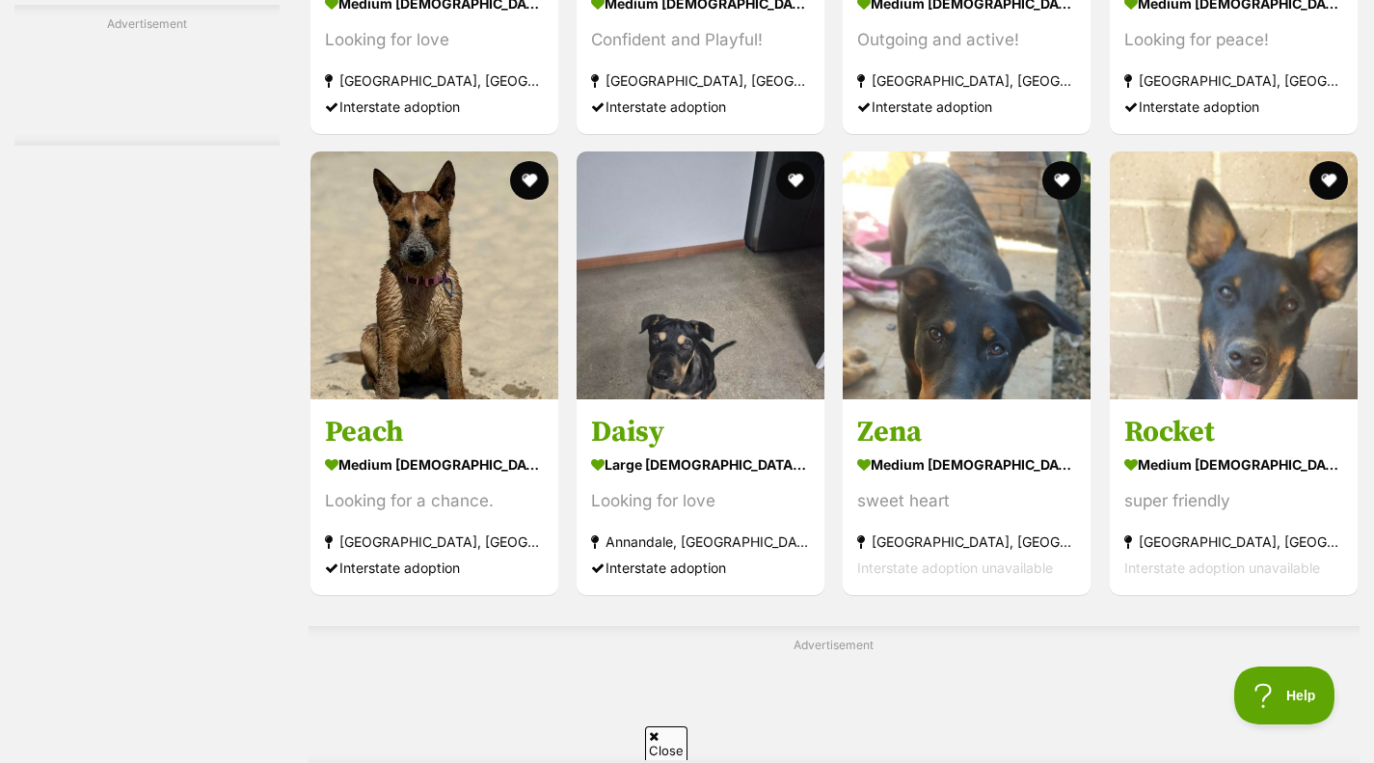
scroll to position [4468, 0]
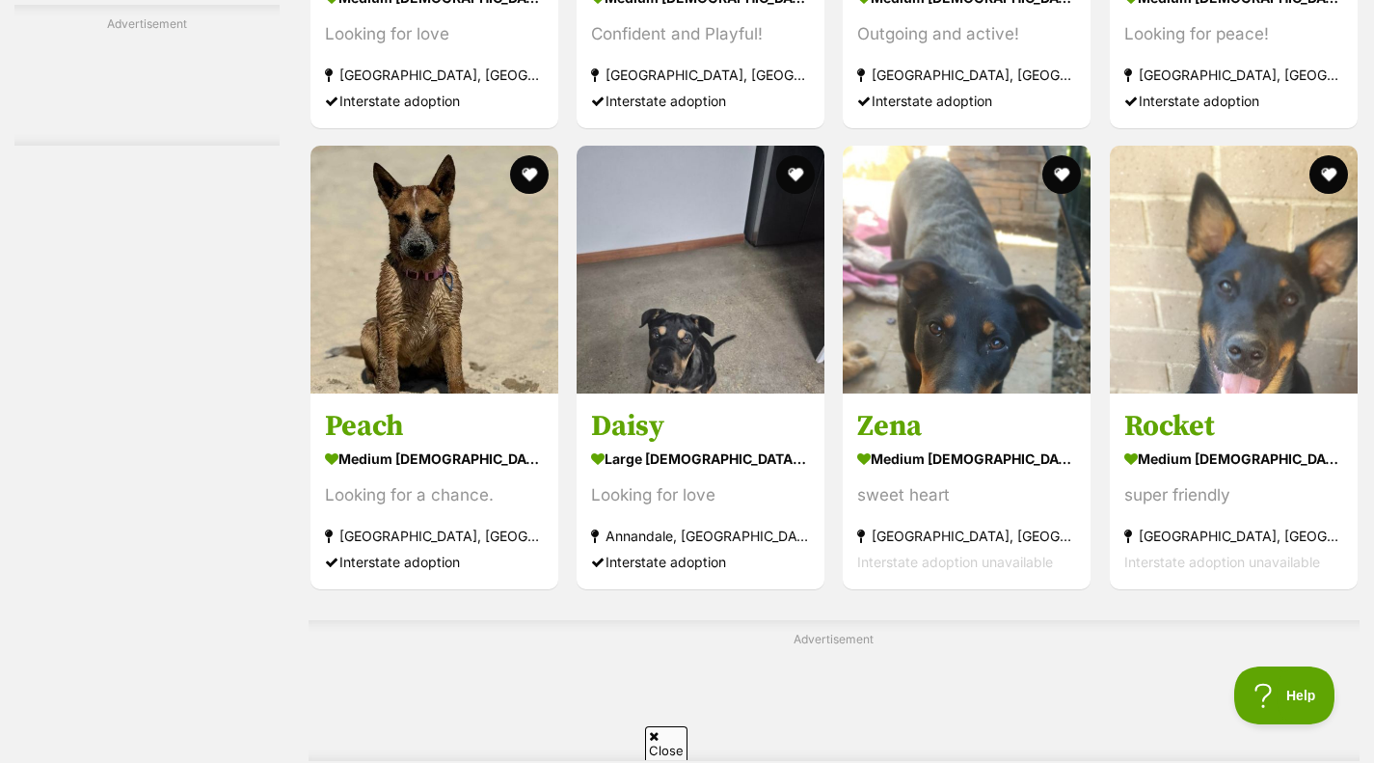
click at [632, 373] on img at bounding box center [701, 270] width 248 height 248
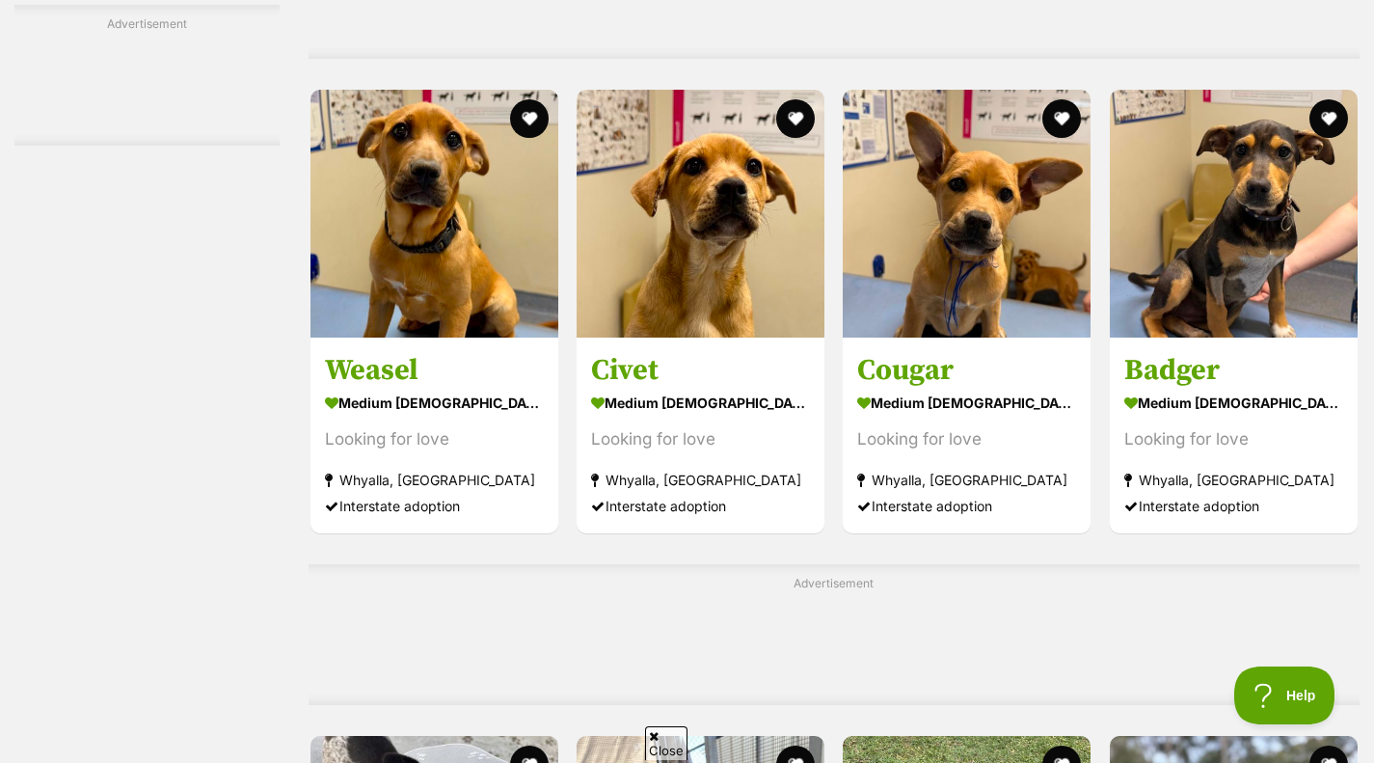
scroll to position [6924, 0]
click at [729, 230] on img at bounding box center [701, 213] width 248 height 248
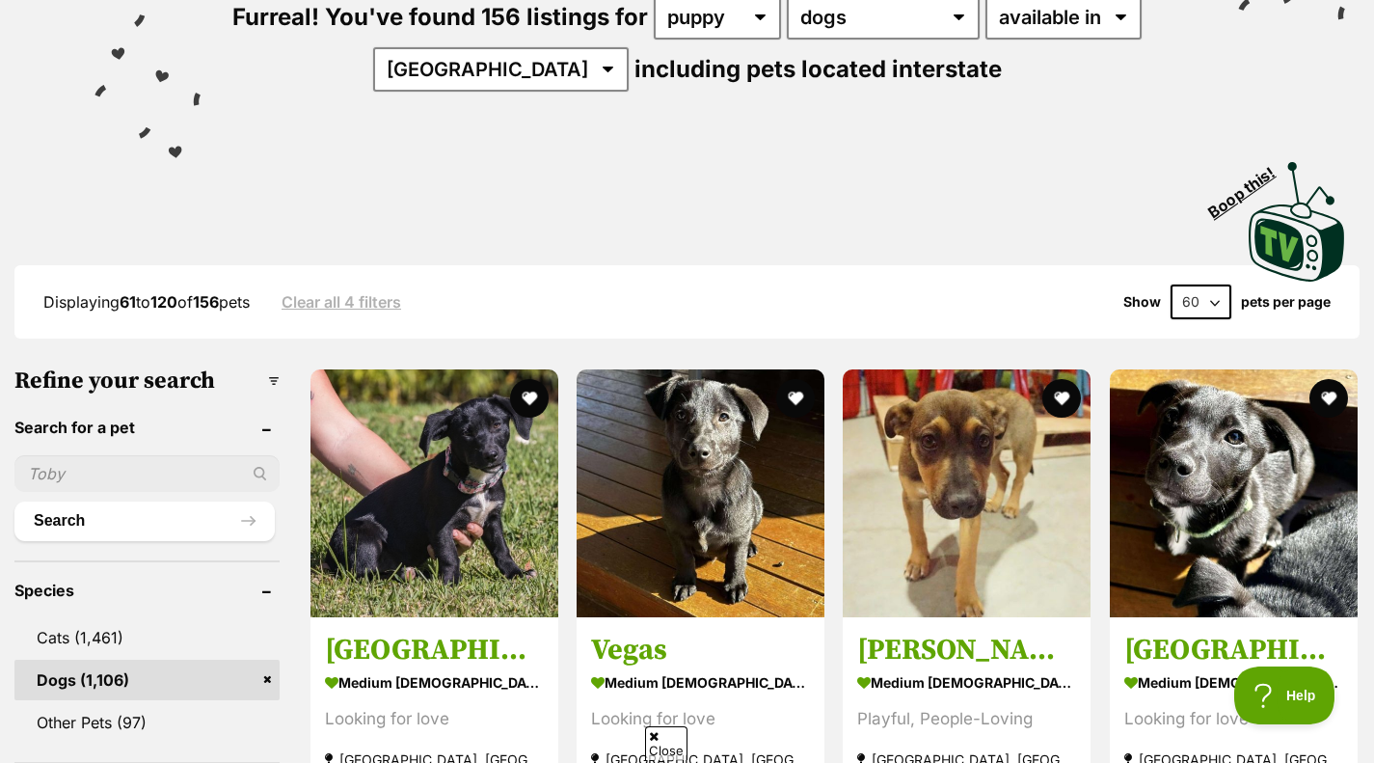
scroll to position [172, 0]
